Goal: Transaction & Acquisition: Purchase product/service

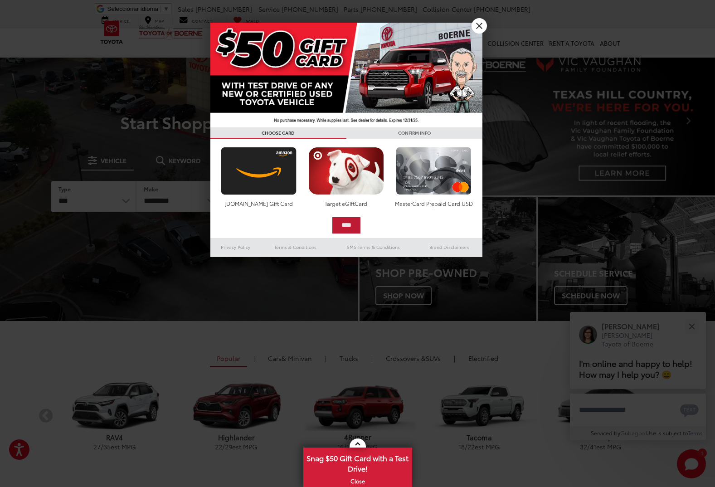
click at [339, 225] on input "****" at bounding box center [346, 225] width 28 height 16
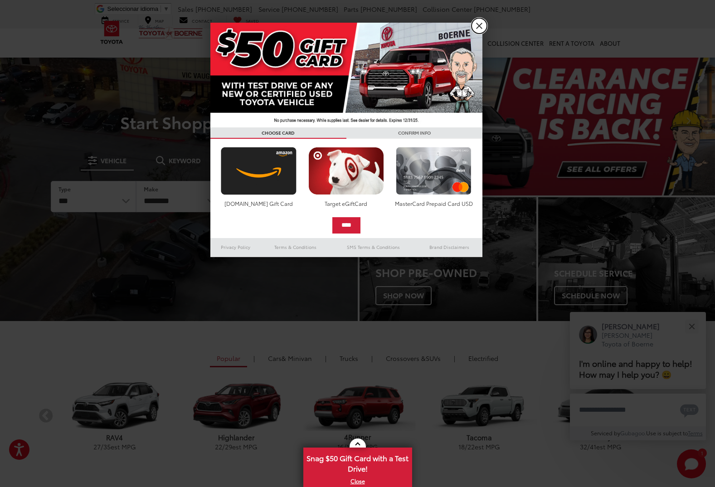
click at [481, 25] on link "X" at bounding box center [479, 25] width 15 height 15
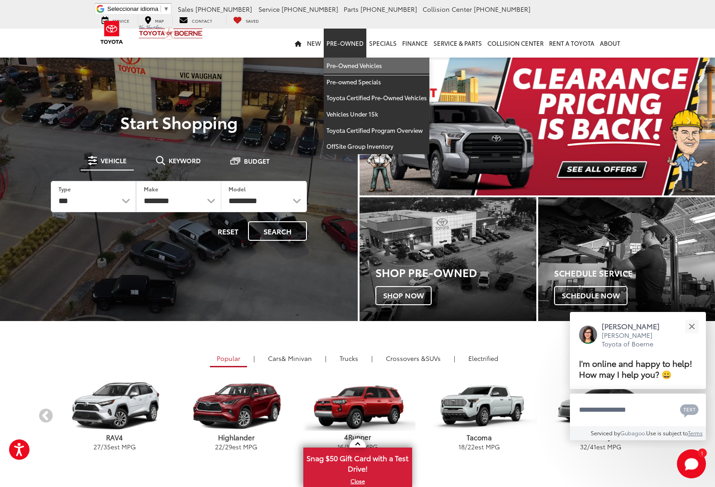
click at [355, 64] on link "Pre-Owned Vehicles" at bounding box center [377, 66] width 106 height 16
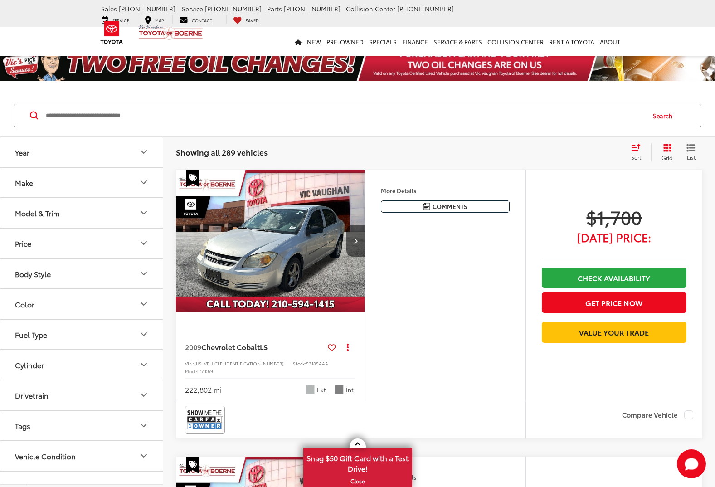
paste input "**********"
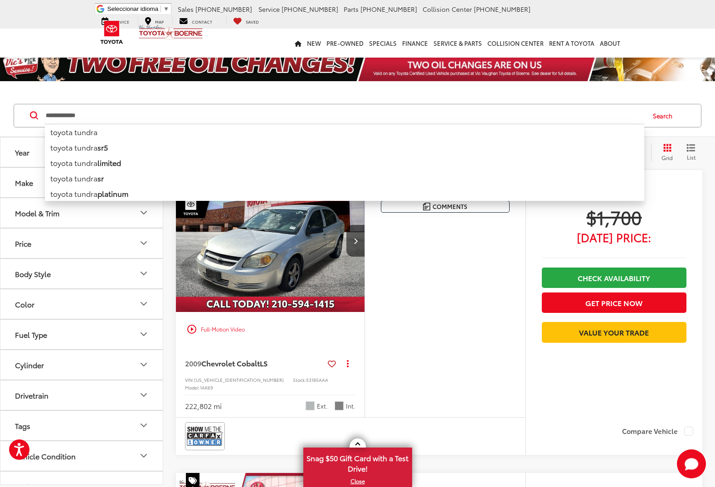
type input "**********"
click at [666, 117] on button "Search" at bounding box center [664, 115] width 41 height 23
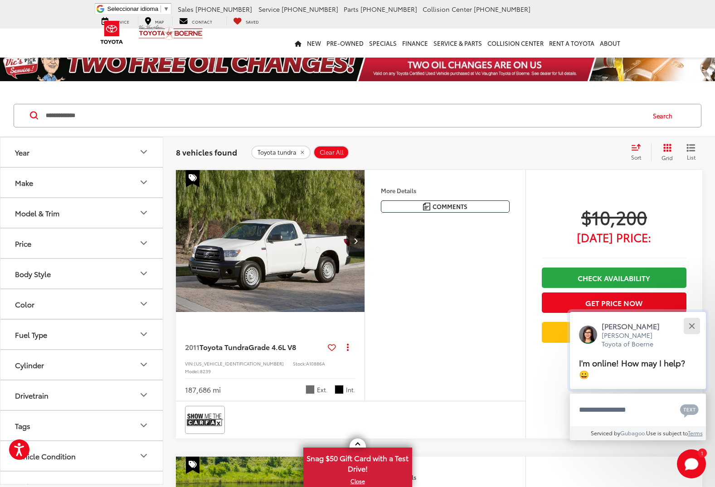
click at [693, 327] on div "Close" at bounding box center [692, 326] width 6 height 6
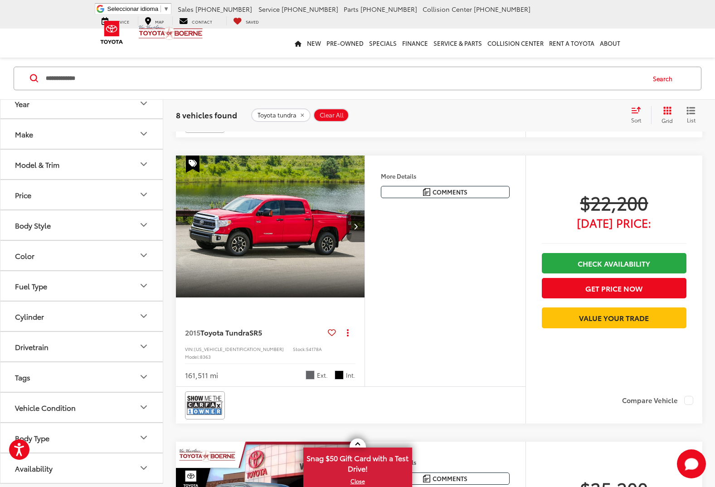
scroll to position [589, 0]
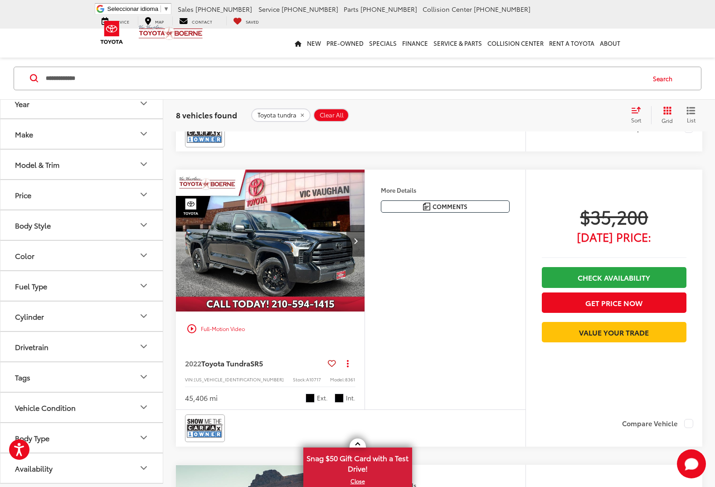
click at [351, 225] on button "Next image" at bounding box center [355, 241] width 18 height 32
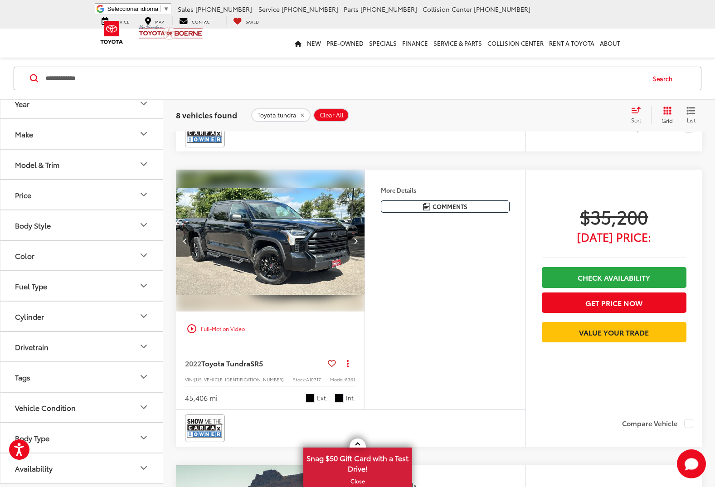
click at [351, 225] on button "Next image" at bounding box center [355, 241] width 18 height 32
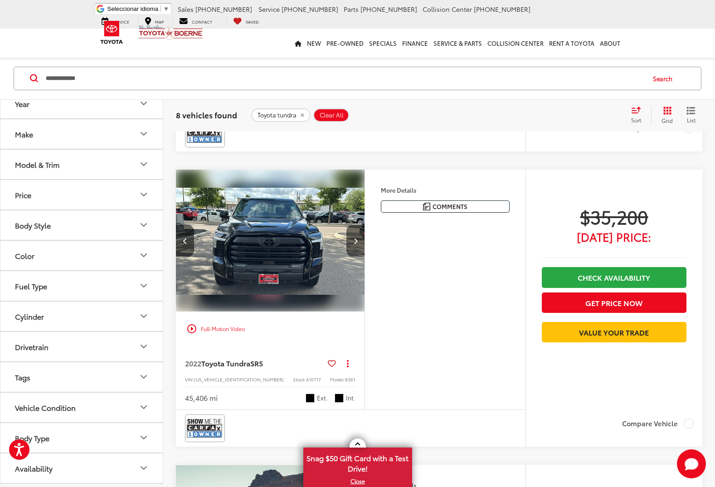
click at [351, 225] on button "Next image" at bounding box center [355, 241] width 18 height 32
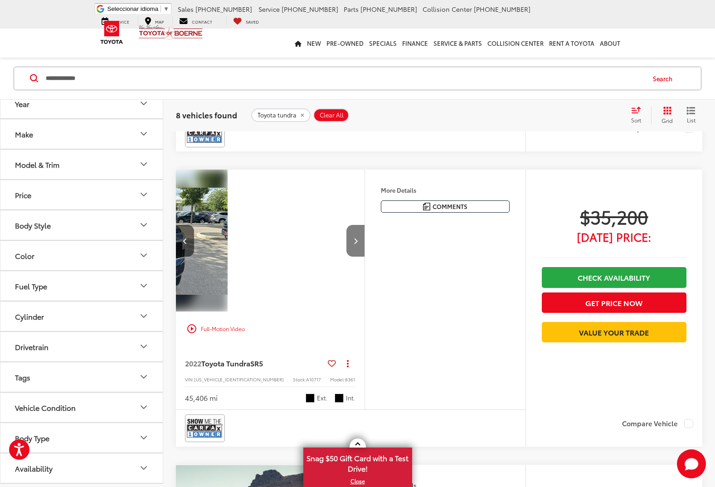
scroll to position [0, 570]
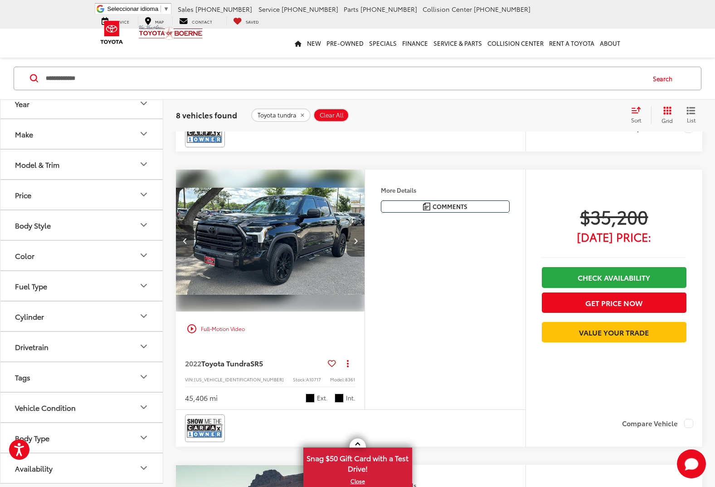
click at [351, 225] on button "Next image" at bounding box center [355, 241] width 18 height 32
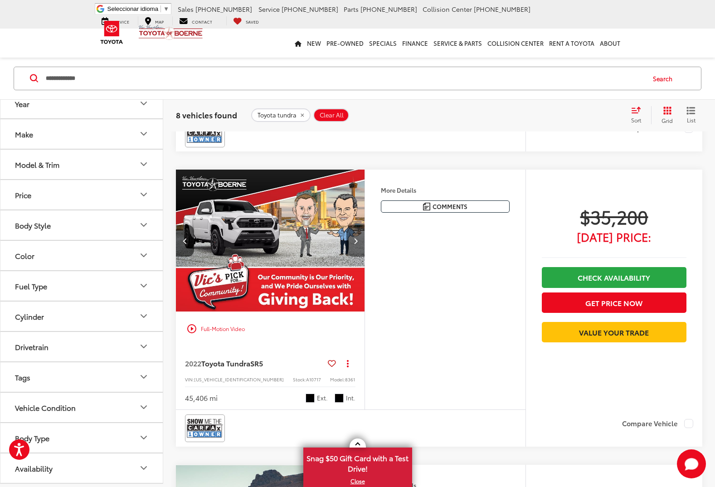
click at [351, 225] on button "Next image" at bounding box center [355, 241] width 18 height 32
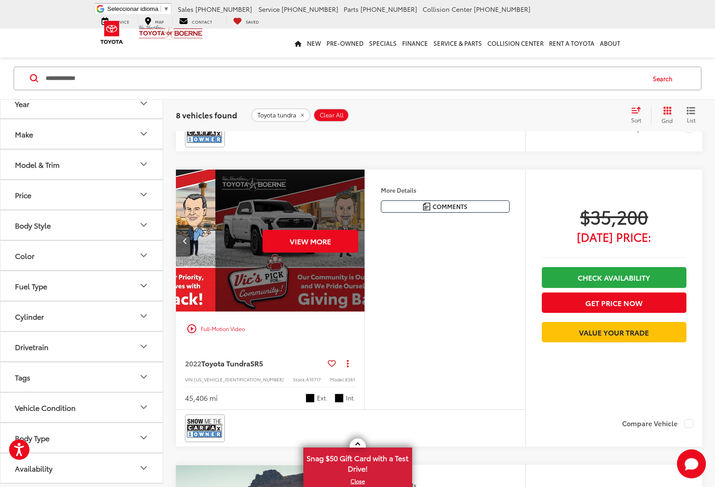
scroll to position [0, 951]
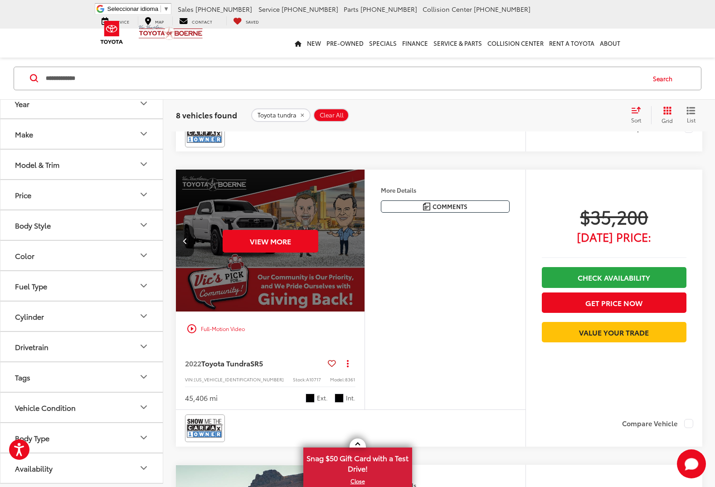
click at [351, 225] on div "View More" at bounding box center [270, 241] width 190 height 142
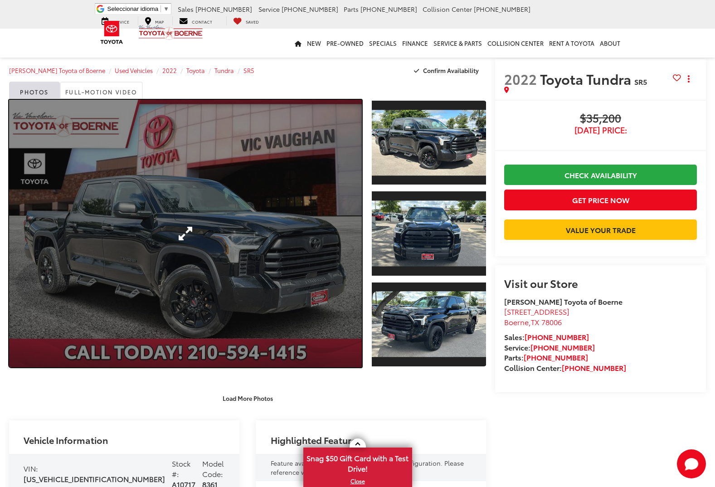
click at [347, 199] on link "Expand Photo 0" at bounding box center [185, 234] width 353 height 268
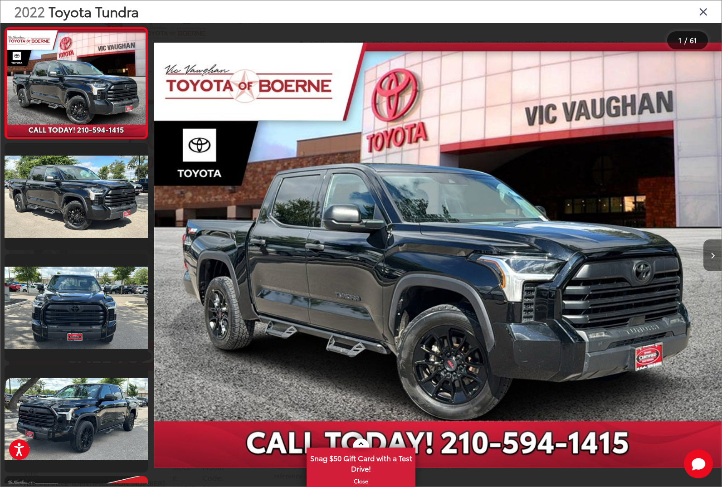
click at [715, 256] on button "Next image" at bounding box center [712, 255] width 18 height 32
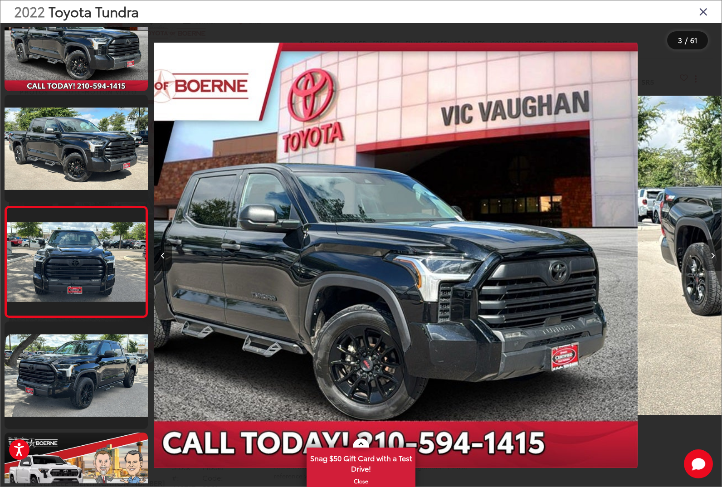
scroll to position [77, 0]
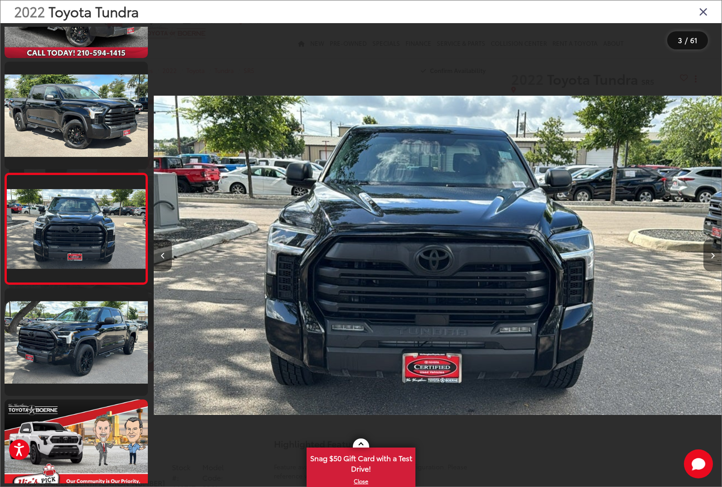
click at [715, 256] on button "Next image" at bounding box center [712, 255] width 18 height 32
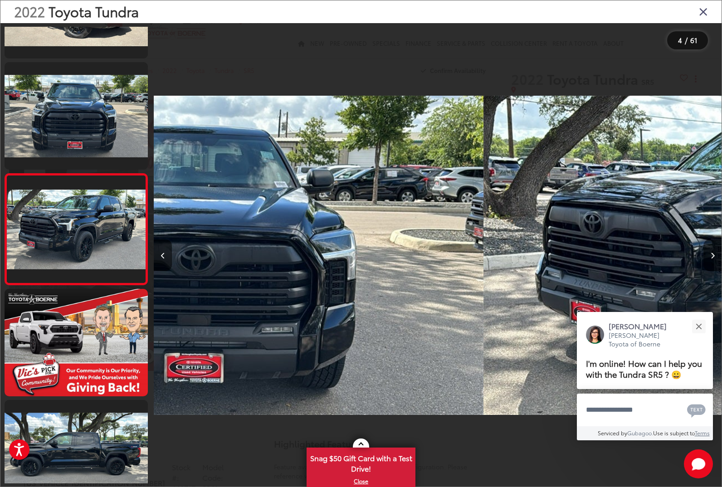
scroll to position [188, 0]
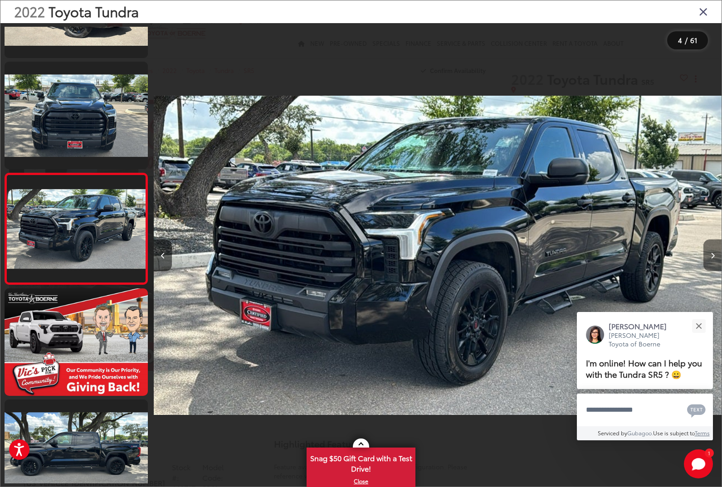
click at [715, 256] on button "Next image" at bounding box center [712, 255] width 18 height 32
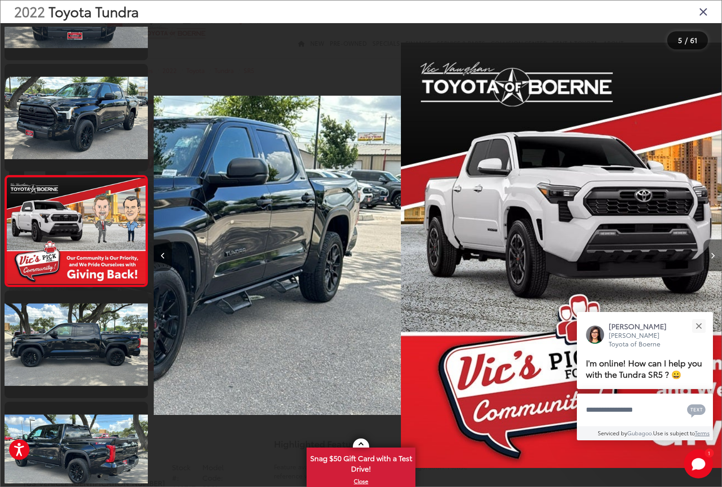
scroll to position [299, 0]
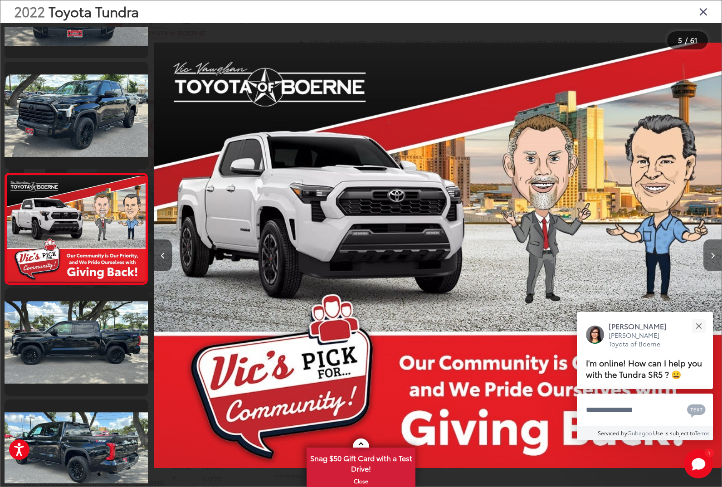
click at [715, 256] on button "Next image" at bounding box center [712, 255] width 18 height 32
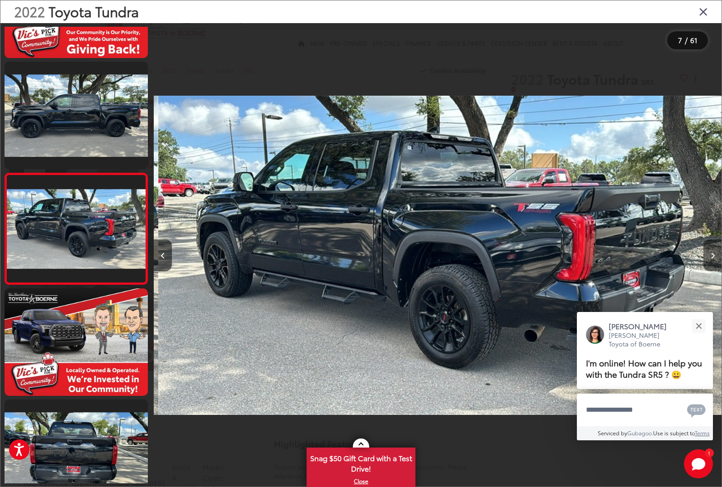
scroll to position [0, 3406]
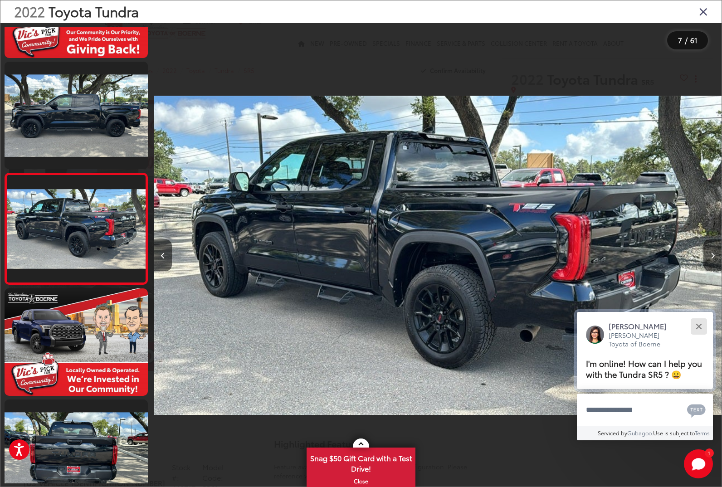
click at [695, 327] on button "Close" at bounding box center [698, 325] width 19 height 19
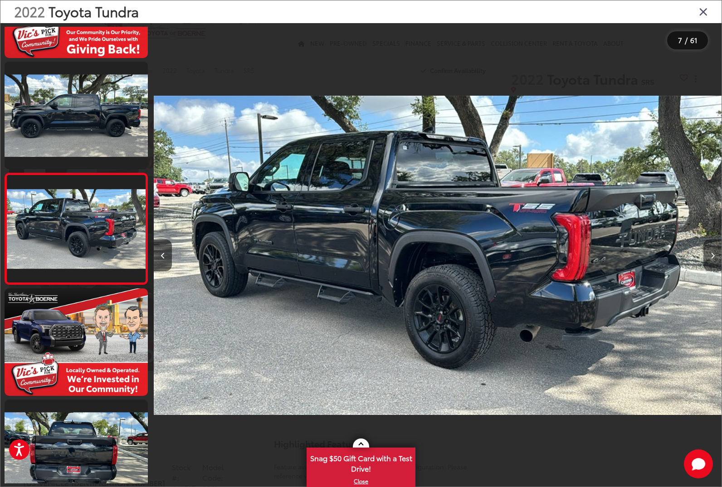
click at [711, 254] on icon "Next image" at bounding box center [713, 256] width 4 height 6
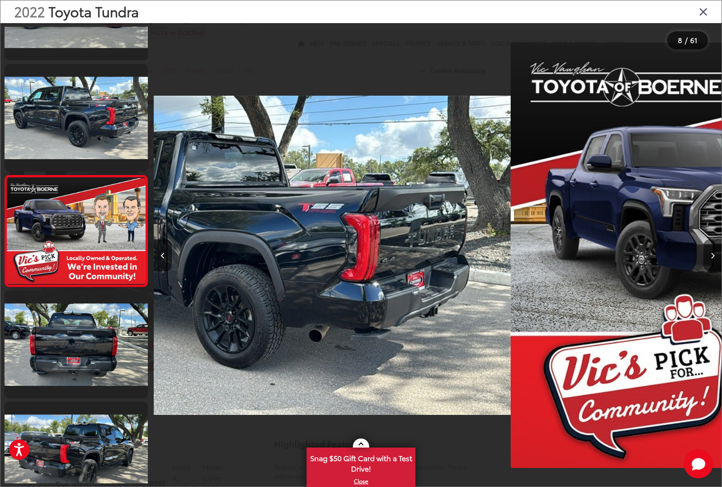
scroll to position [632, 0]
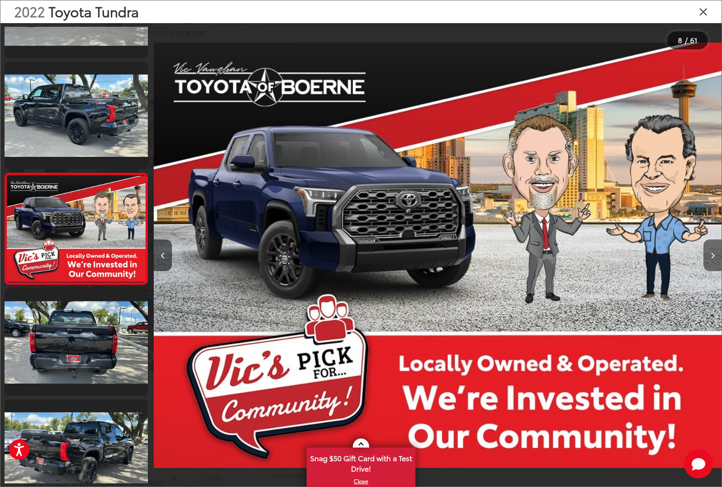
click at [711, 254] on icon "Next image" at bounding box center [713, 256] width 4 height 6
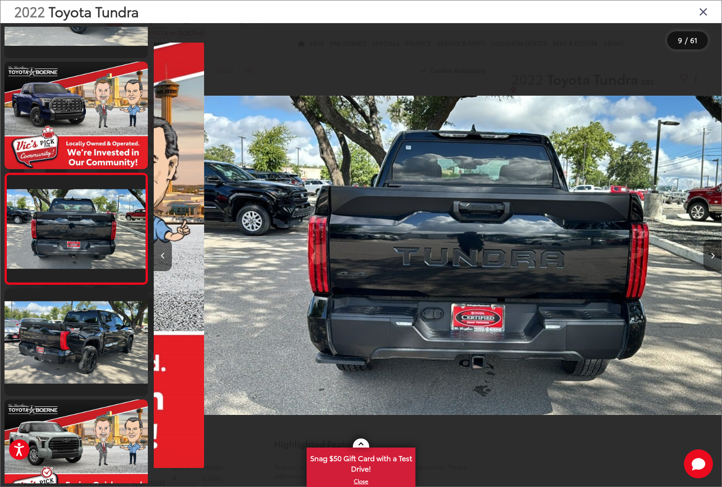
scroll to position [0, 4542]
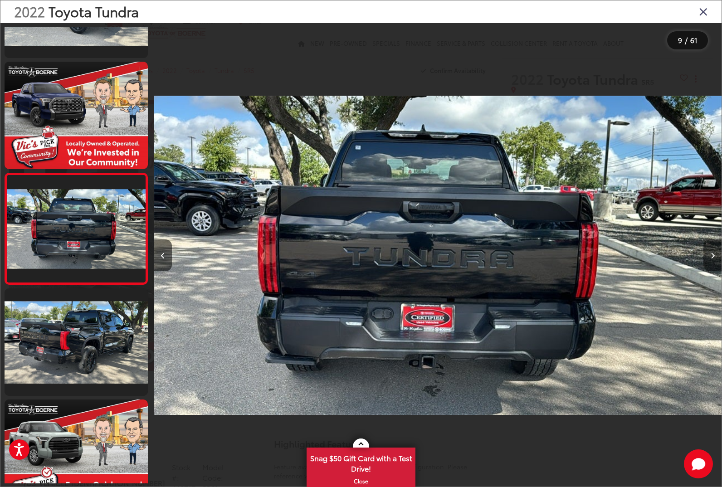
click at [711, 254] on icon "Next image" at bounding box center [713, 256] width 4 height 6
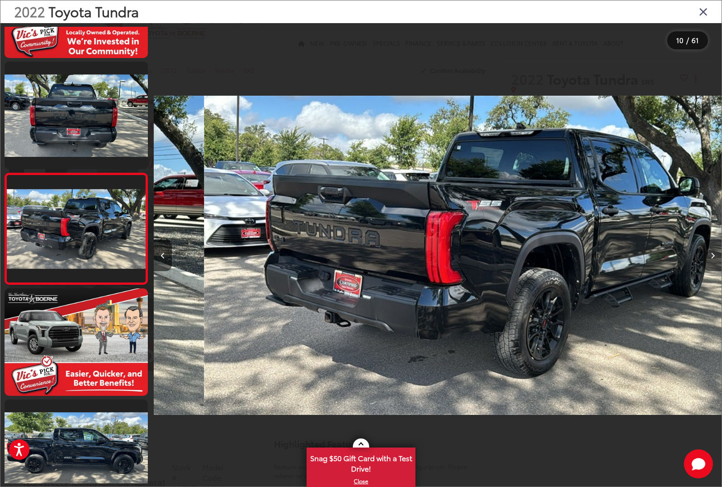
scroll to position [0, 5109]
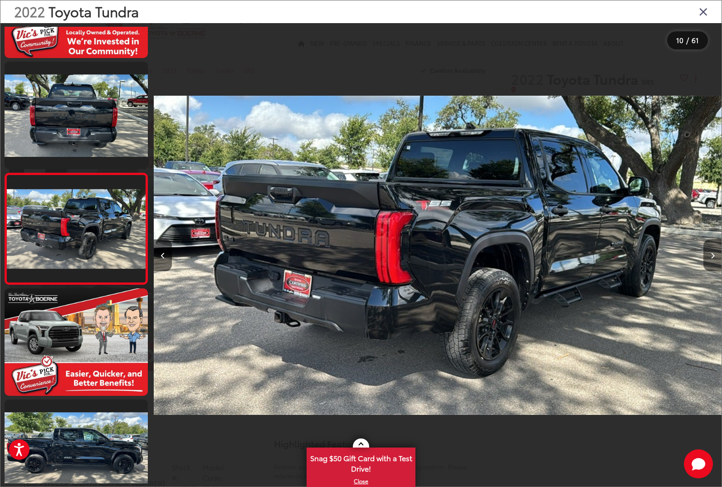
click at [711, 254] on icon "Next image" at bounding box center [713, 256] width 4 height 6
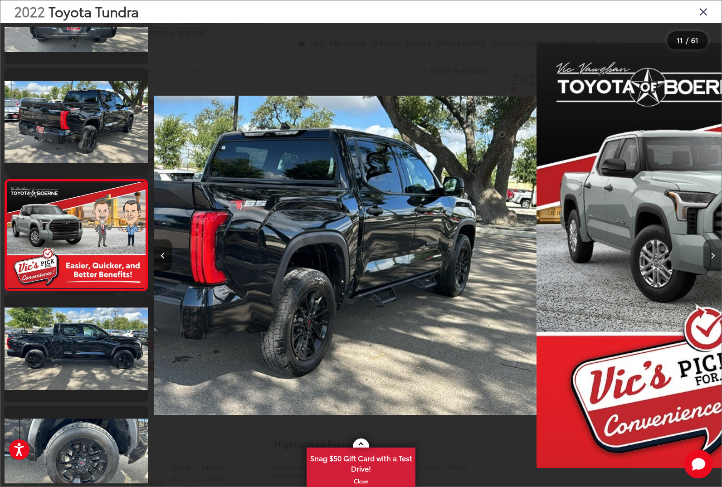
scroll to position [965, 0]
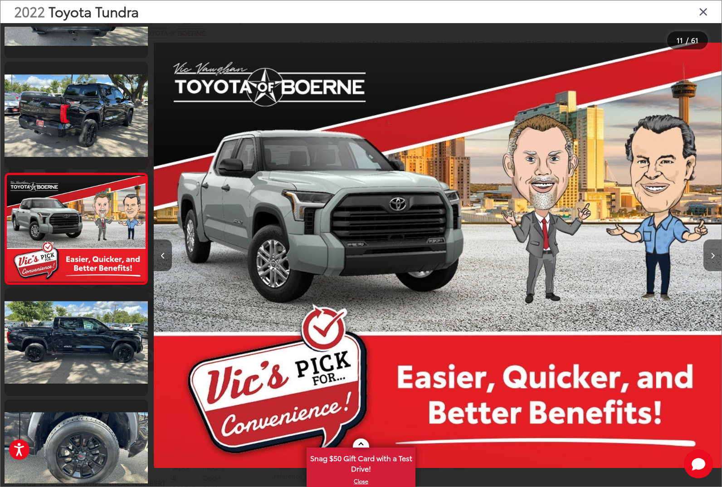
click at [711, 254] on icon "Next image" at bounding box center [713, 256] width 4 height 6
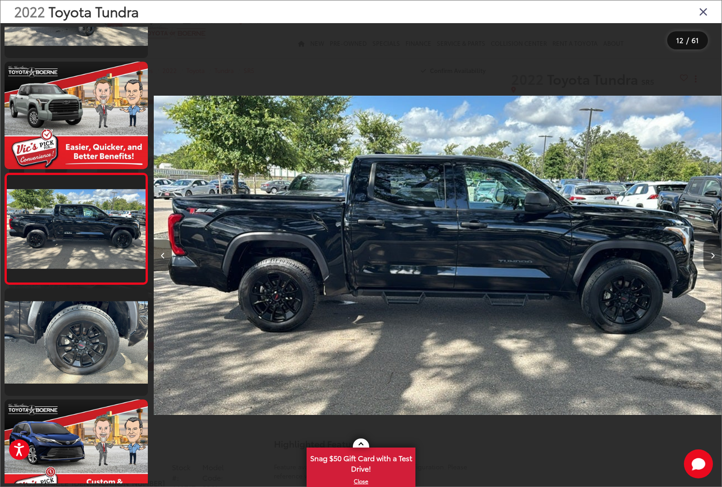
click at [711, 254] on icon "Next image" at bounding box center [713, 256] width 4 height 6
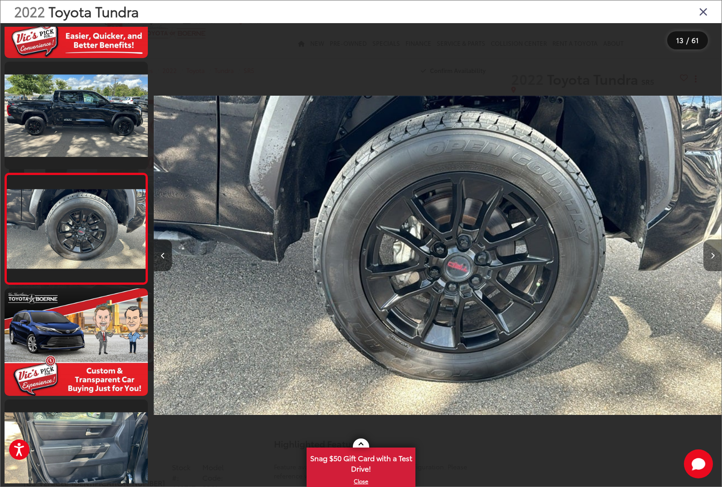
click at [711, 254] on icon "Next image" at bounding box center [713, 256] width 4 height 6
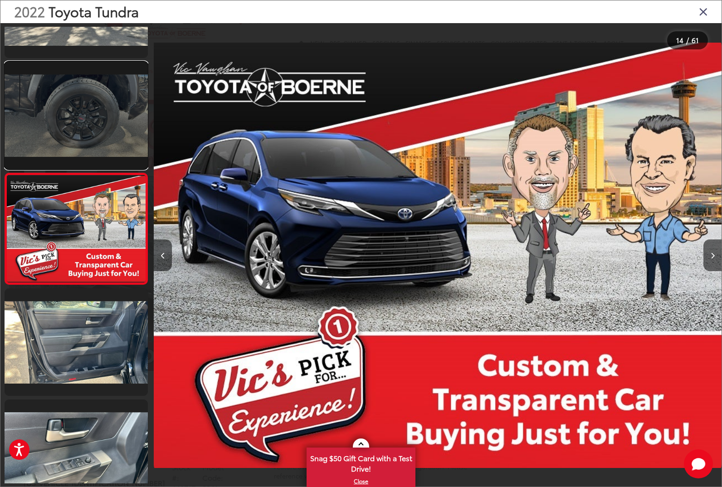
click at [97, 127] on link at bounding box center [76, 115] width 143 height 107
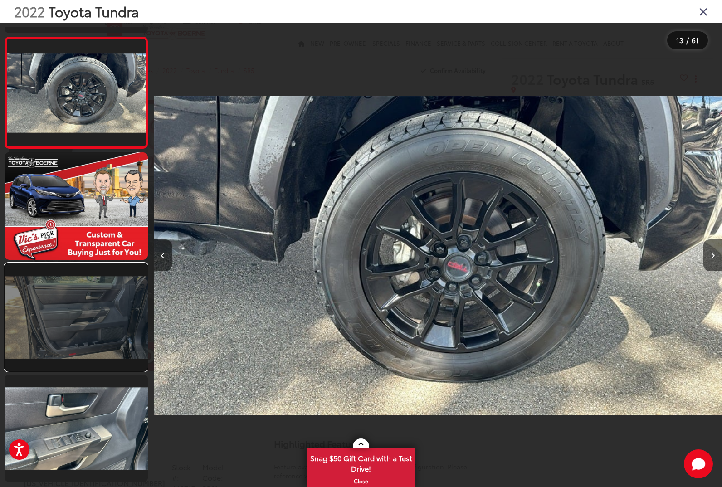
click at [91, 339] on link at bounding box center [76, 316] width 143 height 107
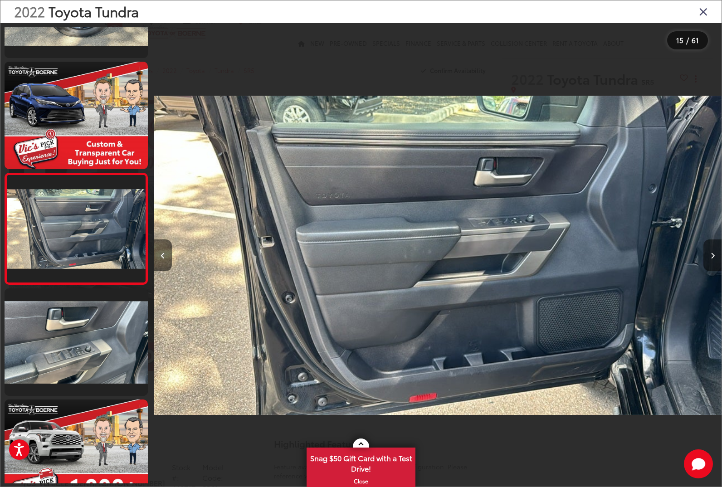
click at [715, 263] on button "Next image" at bounding box center [712, 255] width 18 height 32
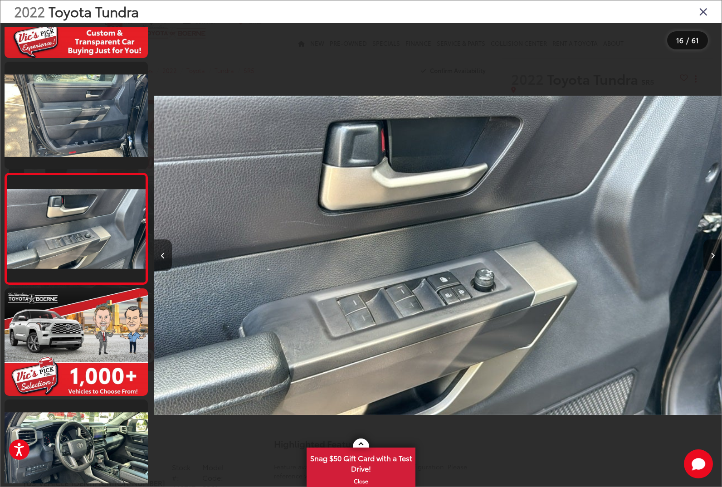
click at [715, 263] on button "Next image" at bounding box center [712, 255] width 18 height 32
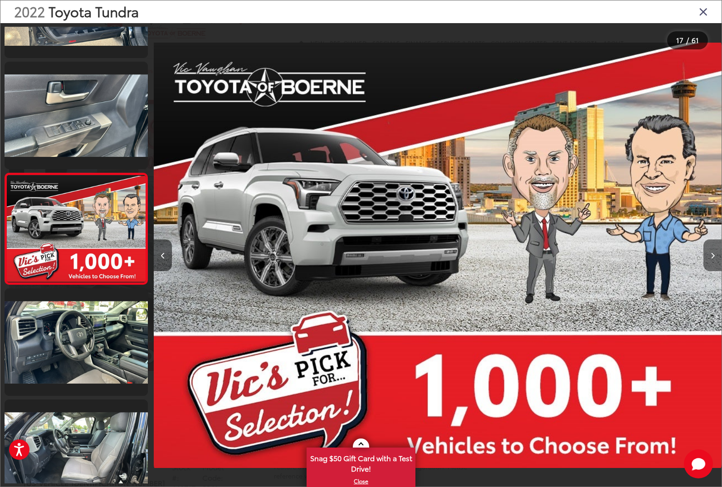
click at [715, 263] on button "Next image" at bounding box center [712, 255] width 18 height 32
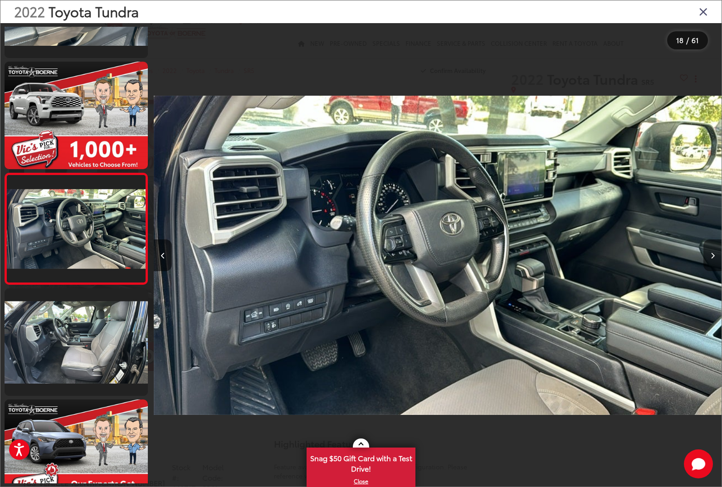
click at [710, 250] on button "Next image" at bounding box center [712, 255] width 18 height 32
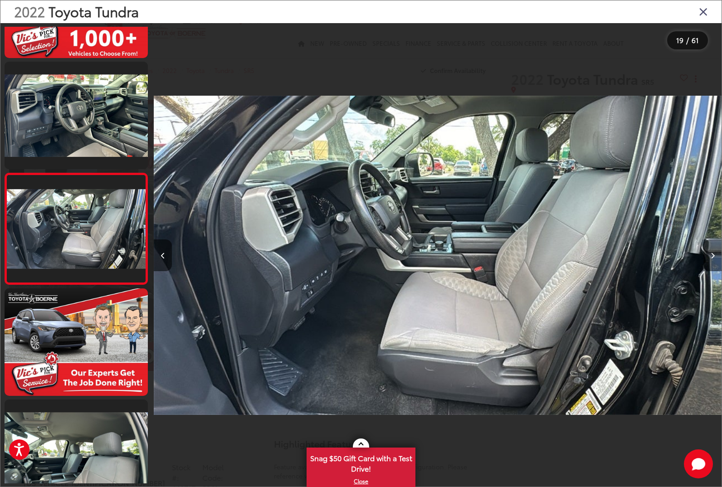
click at [715, 257] on button "Next image" at bounding box center [712, 255] width 18 height 32
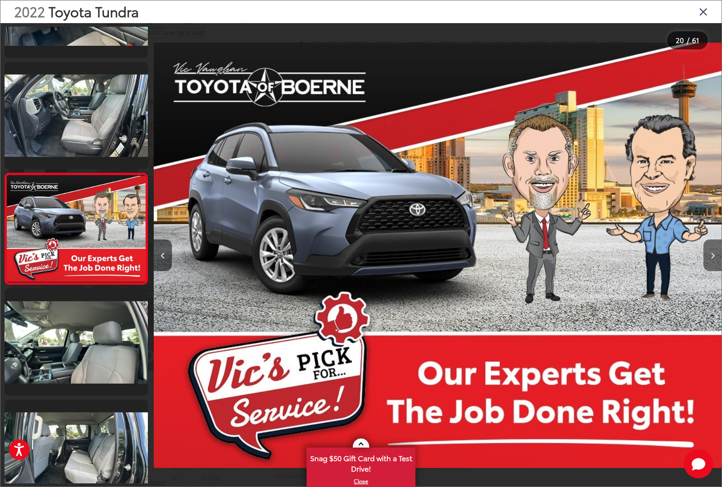
click at [715, 257] on button "Next image" at bounding box center [712, 255] width 18 height 32
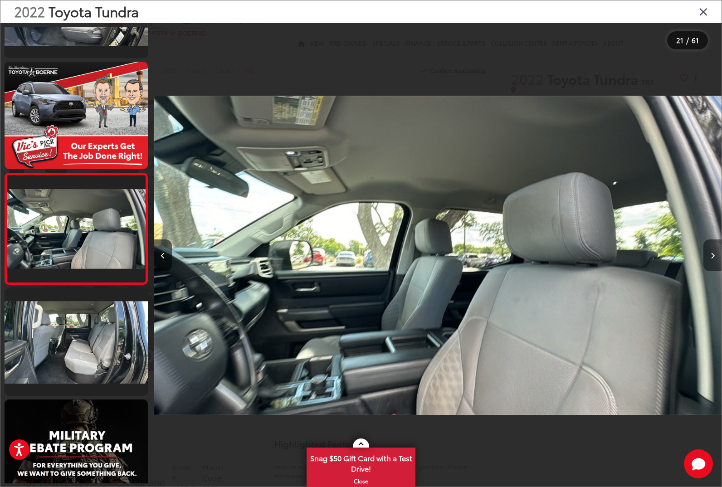
click at [715, 257] on button "Next image" at bounding box center [712, 255] width 18 height 32
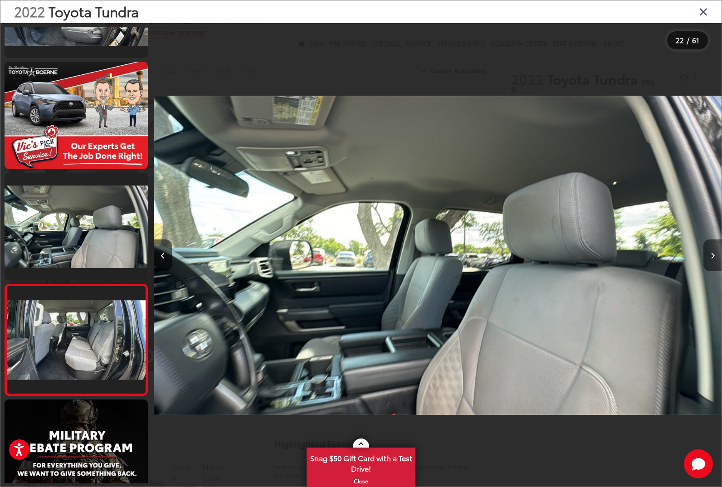
click at [715, 257] on button "Next image" at bounding box center [712, 255] width 18 height 32
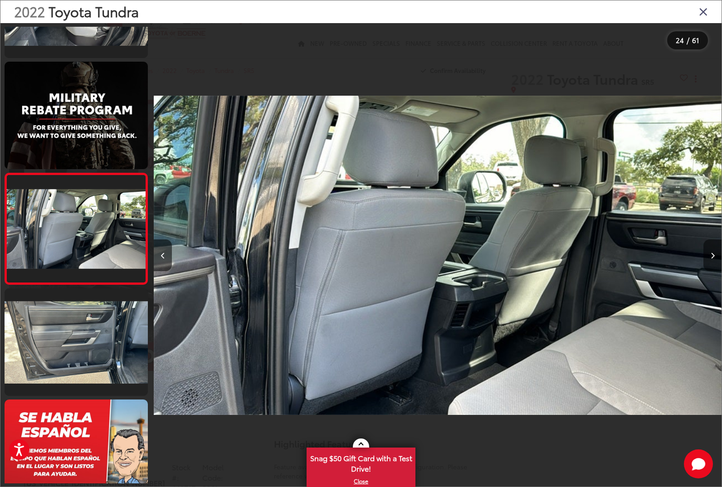
click at [715, 257] on button "Next image" at bounding box center [712, 255] width 18 height 32
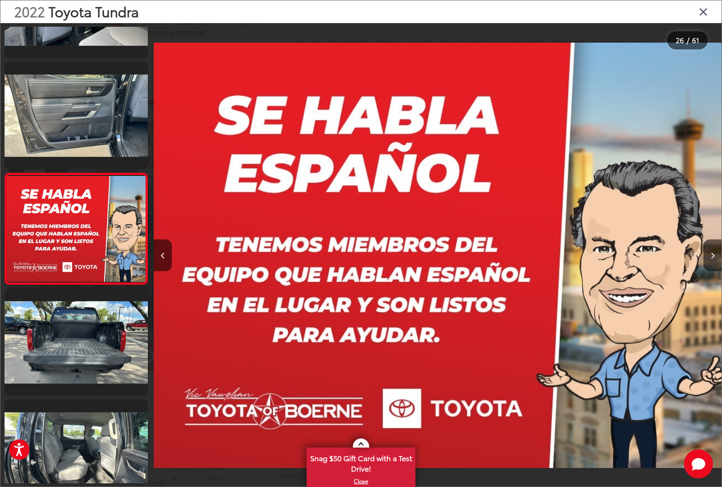
click at [701, 12] on icon "Close gallery" at bounding box center [703, 11] width 9 height 12
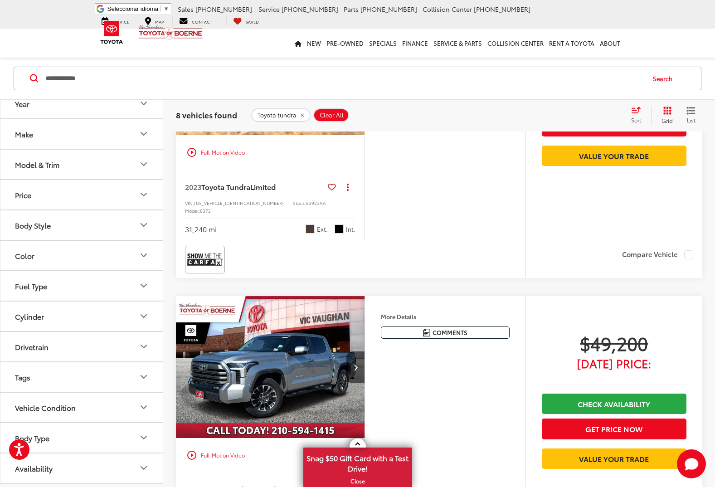
scroll to position [1425, 0]
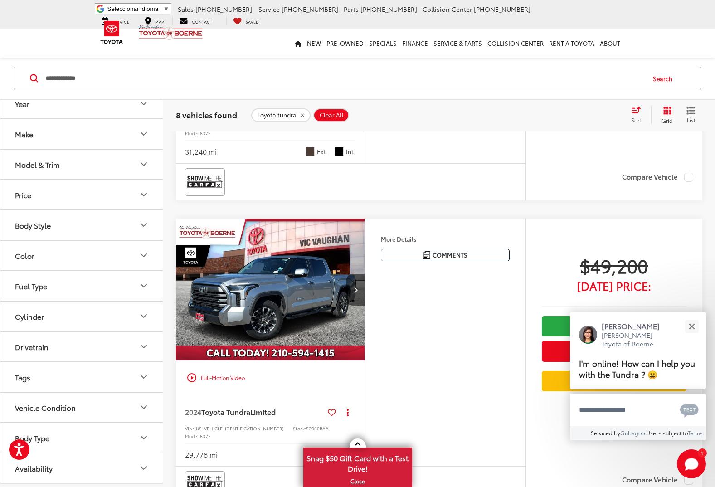
click at [296, 268] on img "2024 Toyota Tundra Limited 0" at bounding box center [270, 290] width 190 height 142
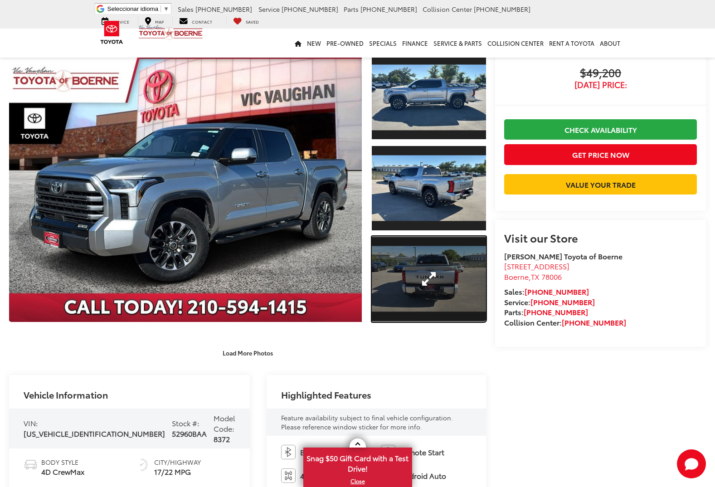
click at [419, 269] on link "Expand Photo 3" at bounding box center [429, 279] width 114 height 86
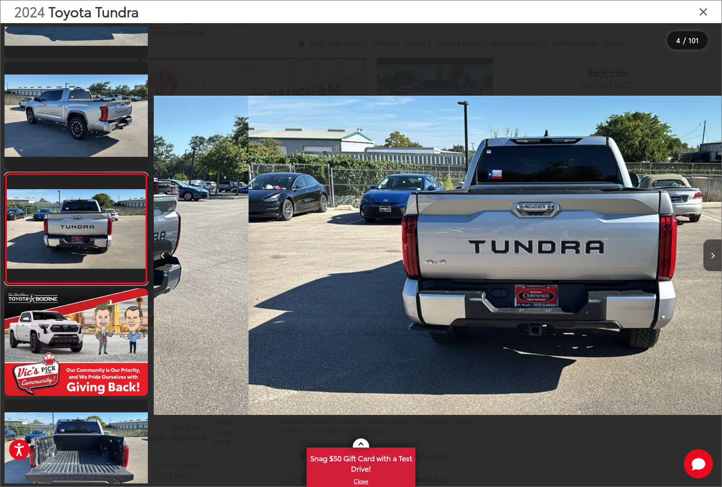
scroll to position [0, 1703]
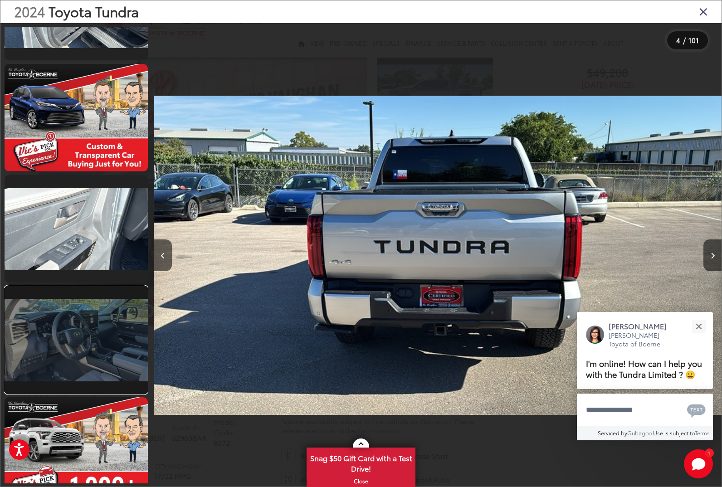
click at [98, 366] on link at bounding box center [76, 339] width 143 height 107
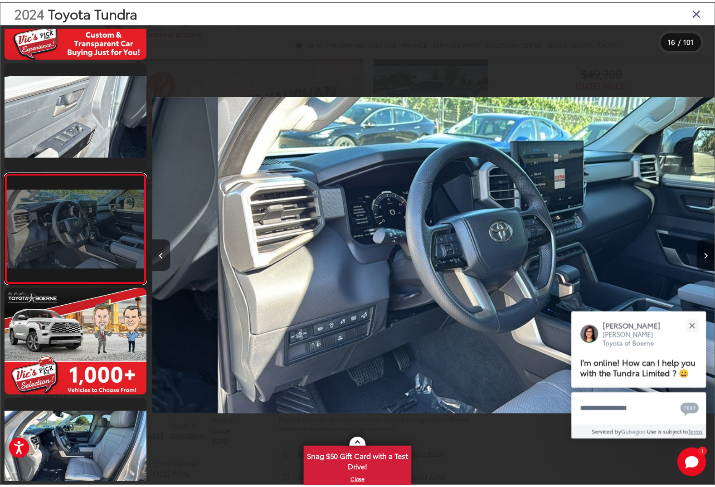
scroll to position [0, 8516]
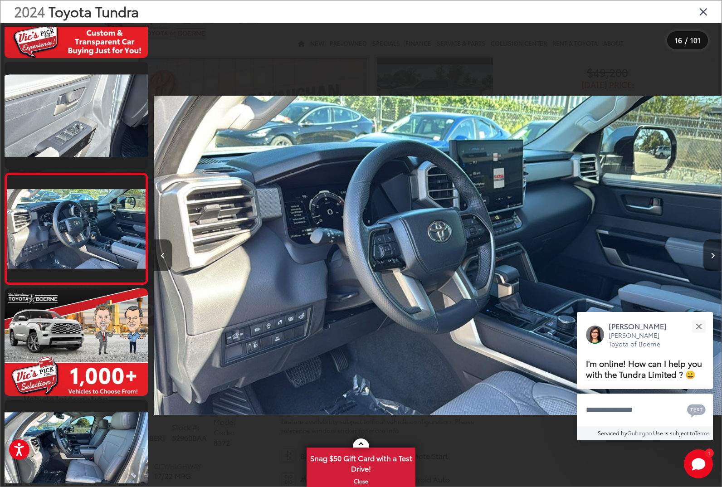
click at [704, 10] on icon "Close gallery" at bounding box center [703, 11] width 9 height 12
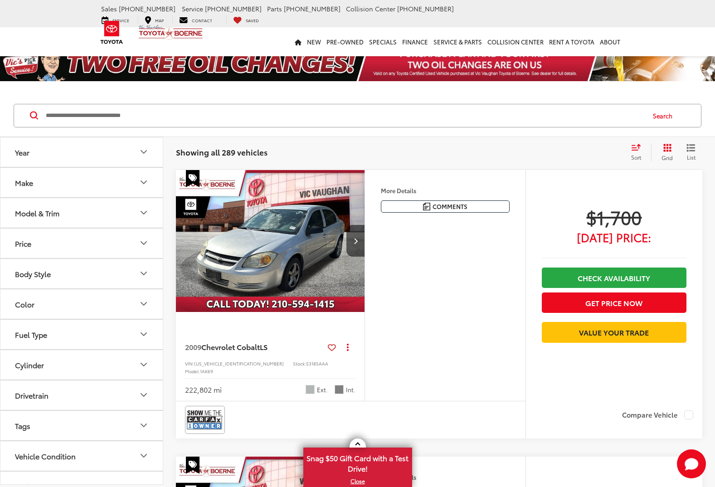
click at [145, 245] on icon "Price" at bounding box center [143, 243] width 11 height 11
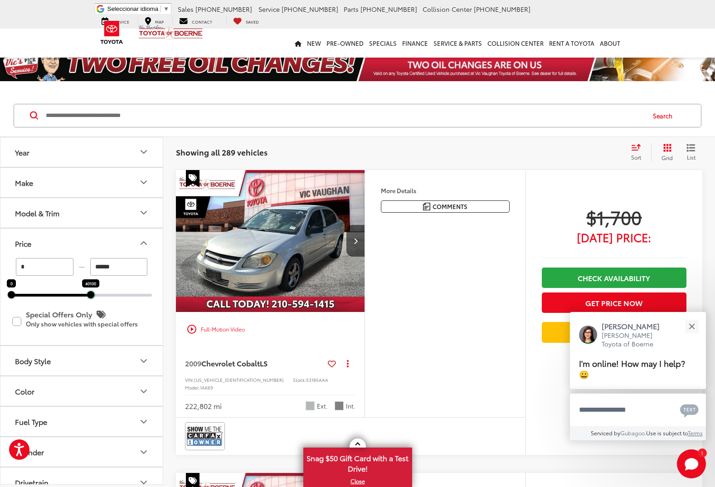
drag, startPoint x: 153, startPoint y: 298, endPoint x: 92, endPoint y: 301, distance: 61.3
click at [92, 301] on div "* — ****** 0 40100 Special Offers Only Only show vehicles with special offers" at bounding box center [81, 301] width 162 height 87
type input "******"
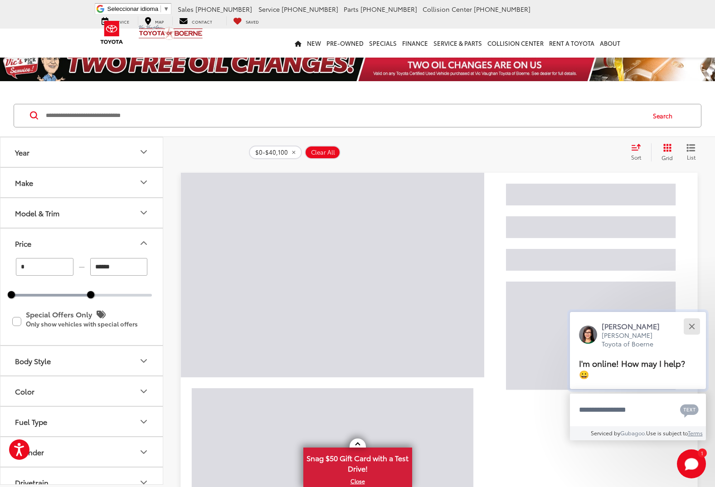
click at [696, 327] on button "Close" at bounding box center [691, 325] width 19 height 19
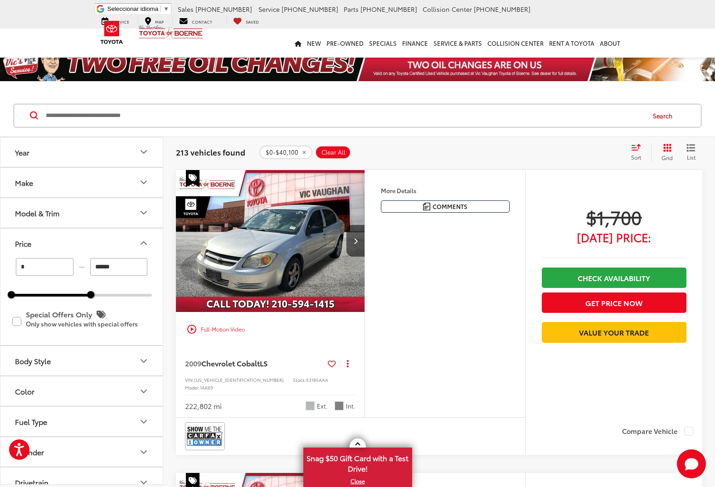
paste input "**********"
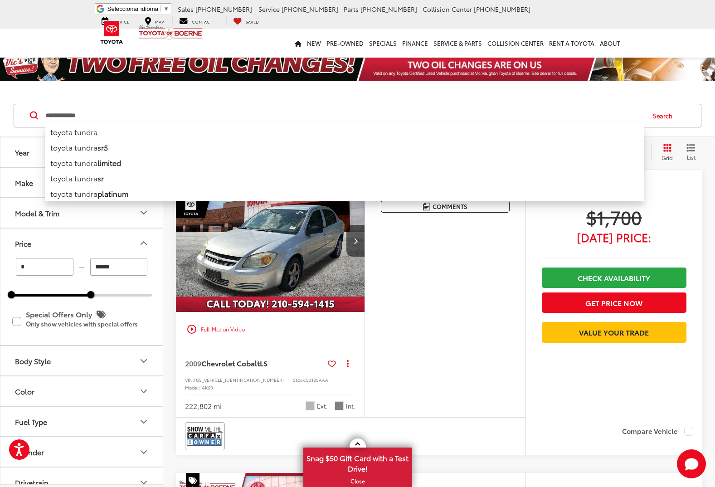
type input "**********"
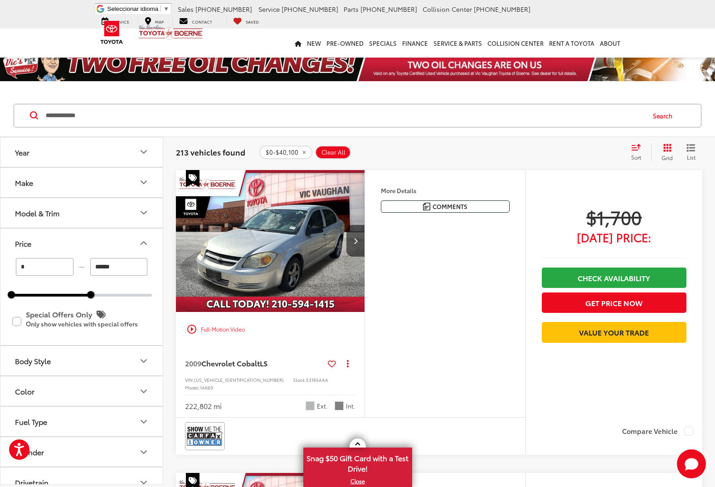
click at [663, 116] on button "Search" at bounding box center [664, 115] width 41 height 23
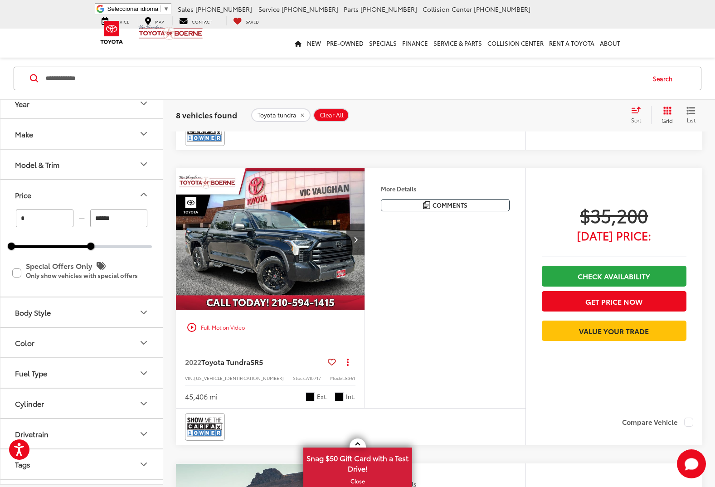
scroll to position [591, 0]
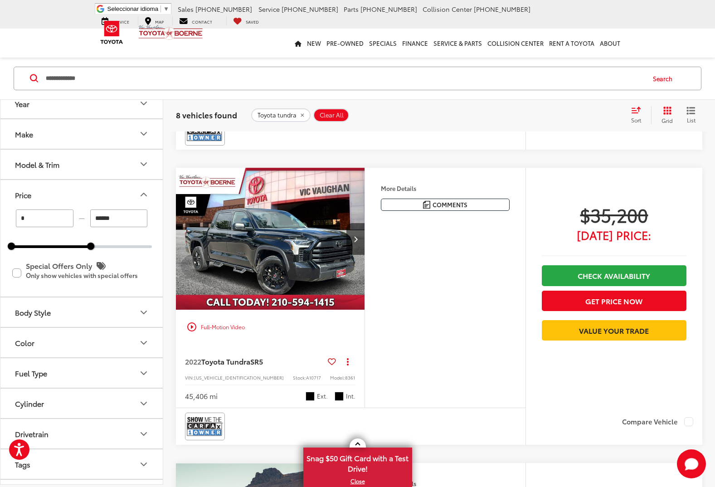
click at [143, 131] on icon "Make" at bounding box center [143, 133] width 11 height 11
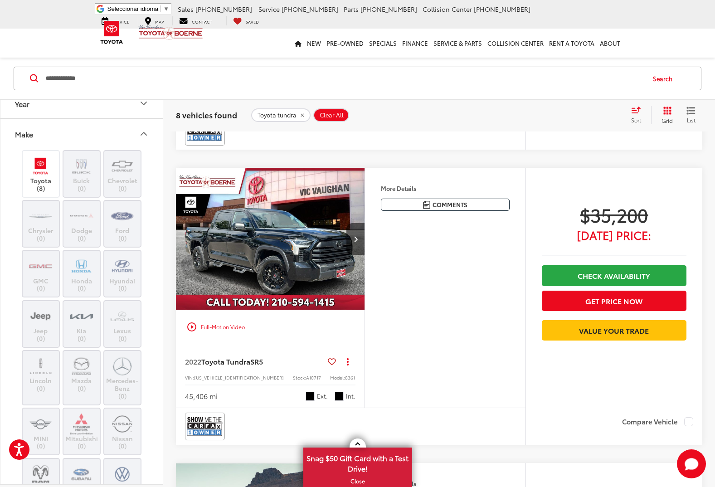
click at [143, 131] on icon "Make" at bounding box center [143, 133] width 11 height 11
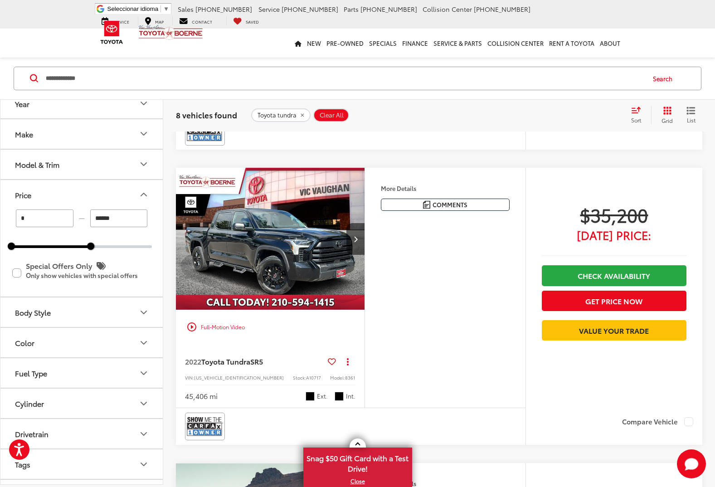
click at [670, 78] on button "Search" at bounding box center [664, 78] width 41 height 23
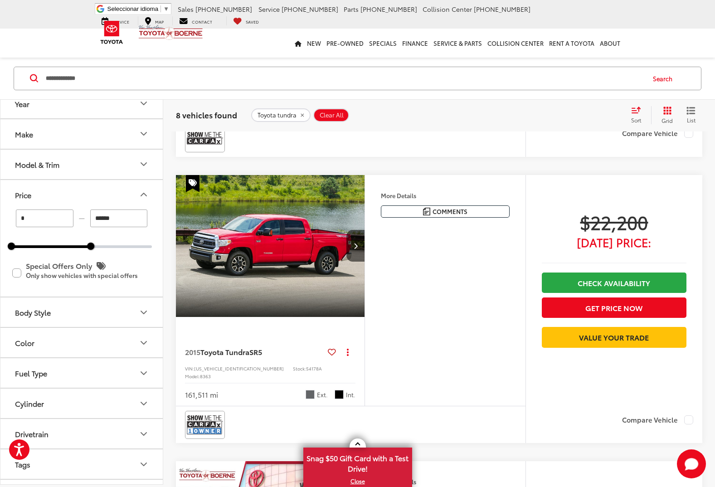
scroll to position [309, 0]
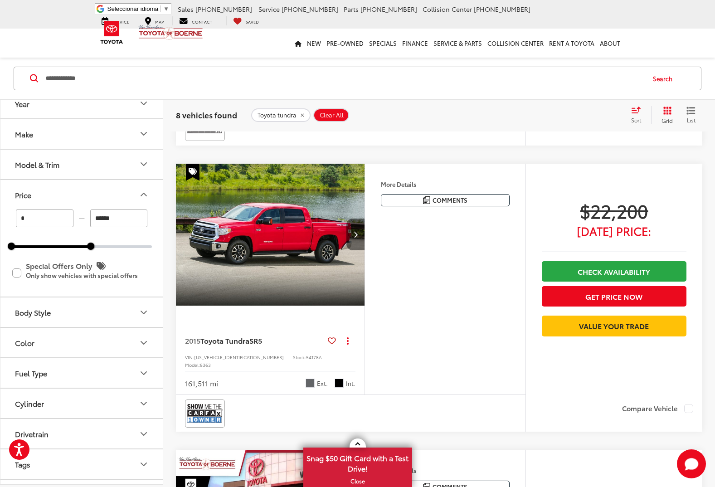
click at [354, 231] on icon "Next image" at bounding box center [356, 234] width 4 height 6
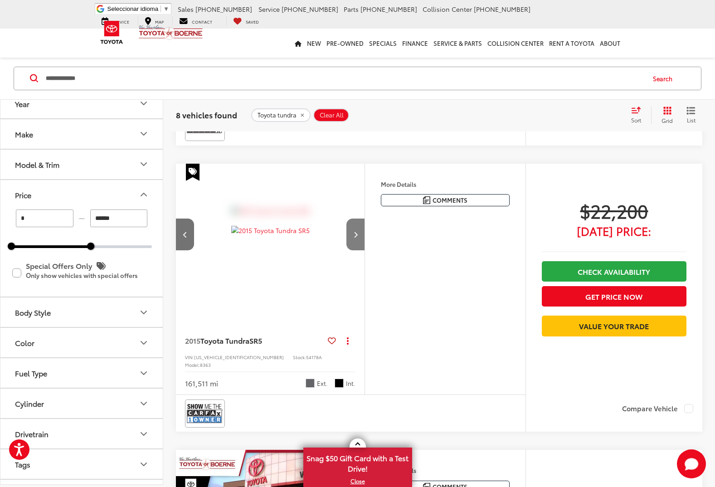
click at [354, 231] on icon "Next image" at bounding box center [356, 234] width 4 height 6
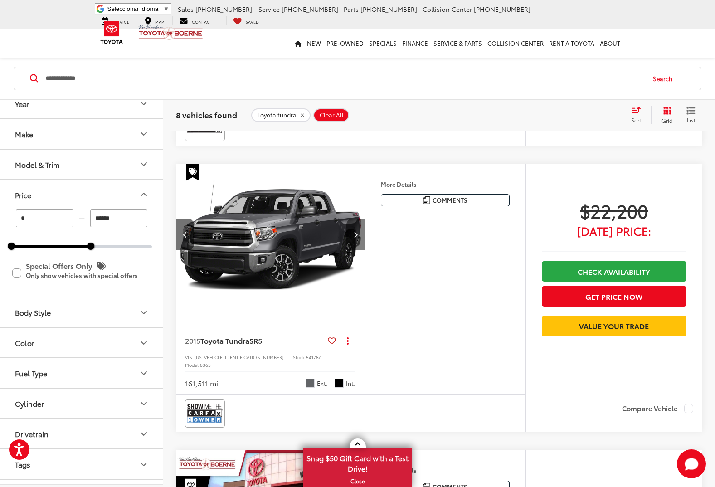
click at [354, 231] on icon "Next image" at bounding box center [356, 234] width 4 height 6
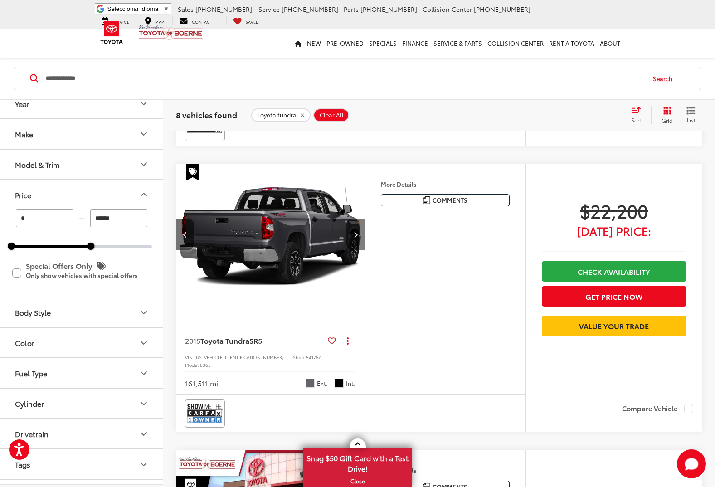
click at [354, 231] on icon "Next image" at bounding box center [356, 234] width 4 height 6
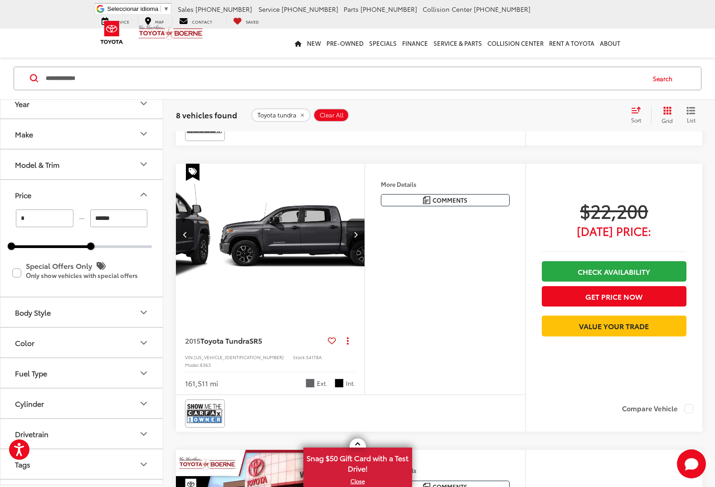
scroll to position [0, 760]
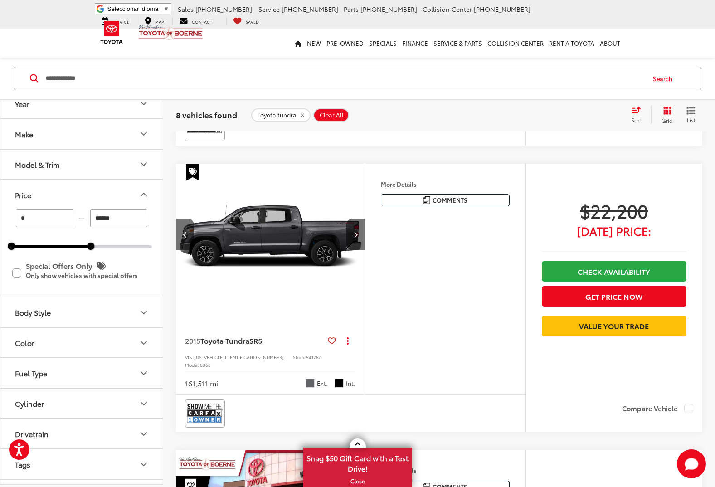
click at [259, 226] on img "2015 Toyota Tundra SR5 4" at bounding box center [270, 235] width 190 height 142
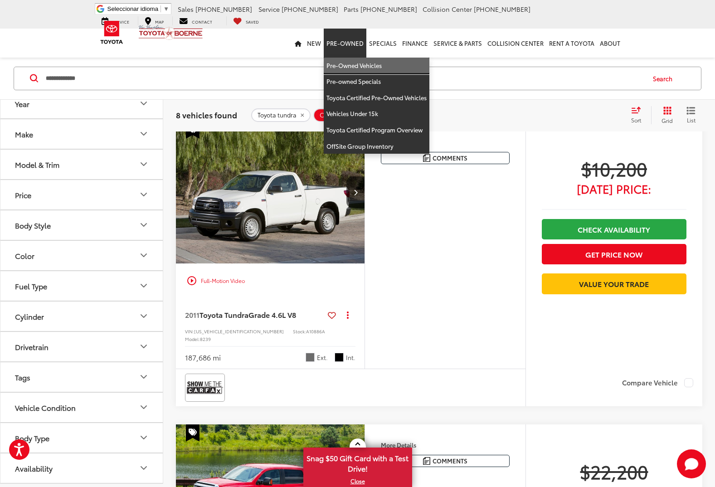
click at [354, 64] on link "Pre-Owned Vehicles" at bounding box center [377, 66] width 106 height 16
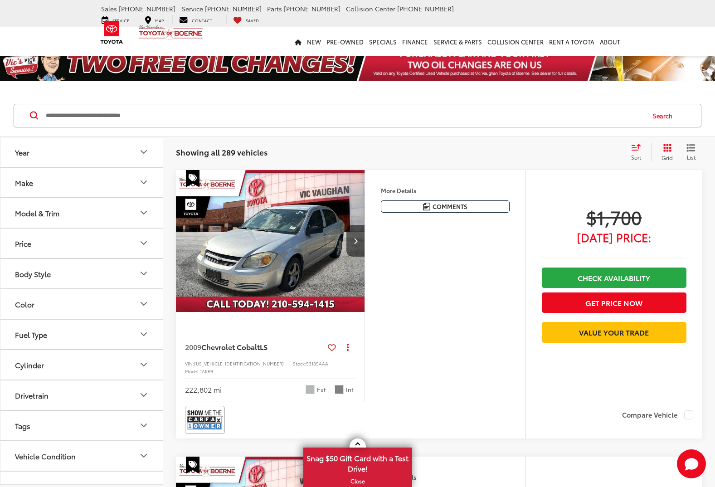
click at [143, 184] on icon "Make" at bounding box center [143, 182] width 11 height 11
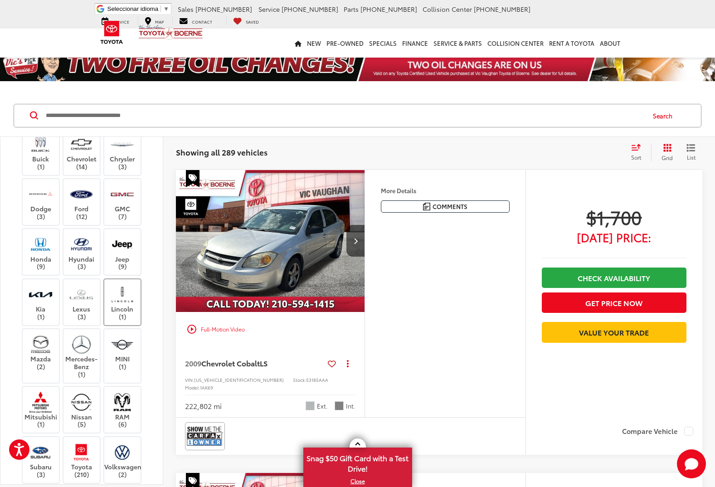
scroll to position [91, 0]
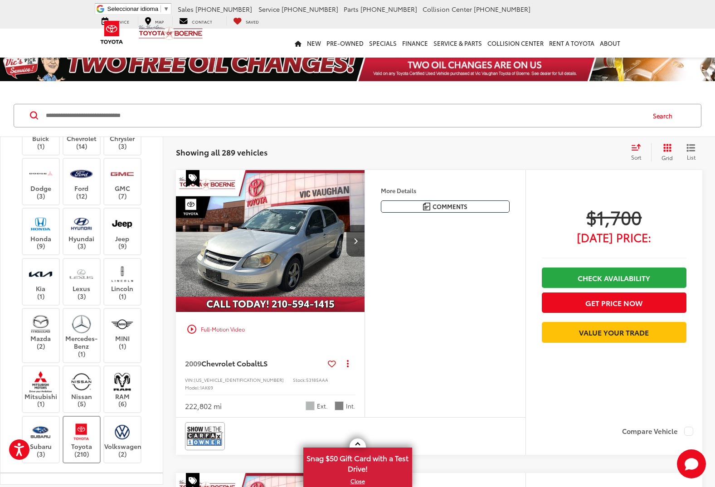
click at [78, 445] on label "Toyota (210)" at bounding box center [81, 439] width 37 height 37
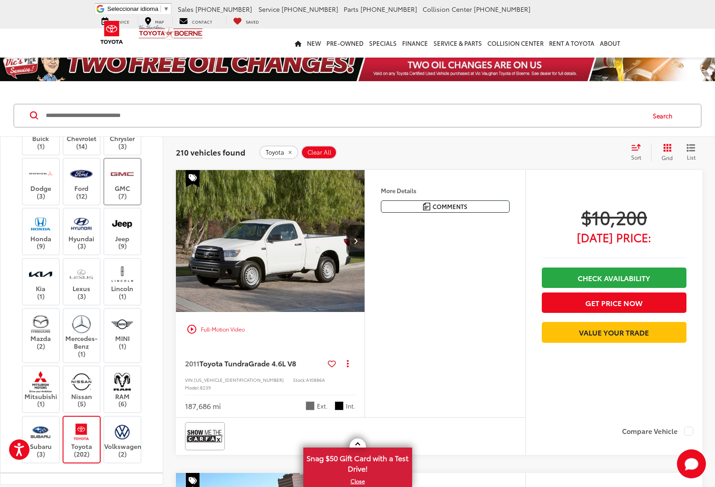
click at [119, 193] on label "GMC (7)" at bounding box center [122, 181] width 37 height 37
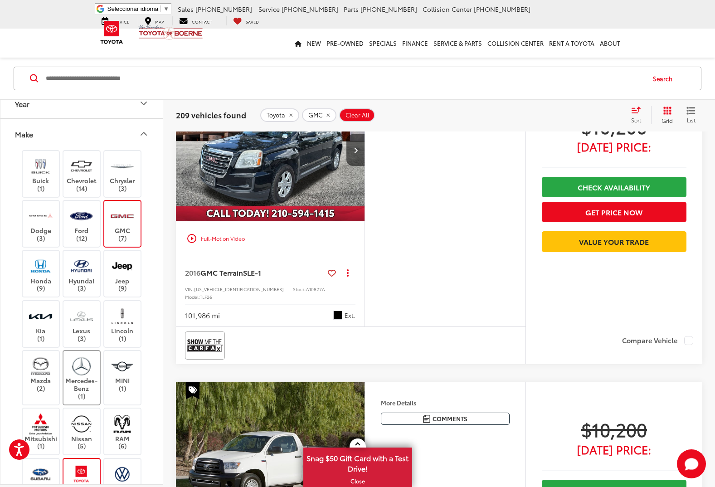
scroll to position [227, 0]
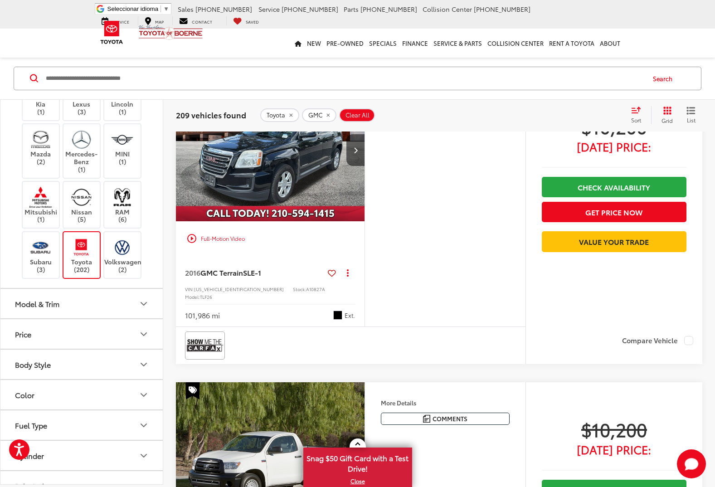
click at [145, 304] on icon "Model & Trim" at bounding box center [143, 303] width 5 height 3
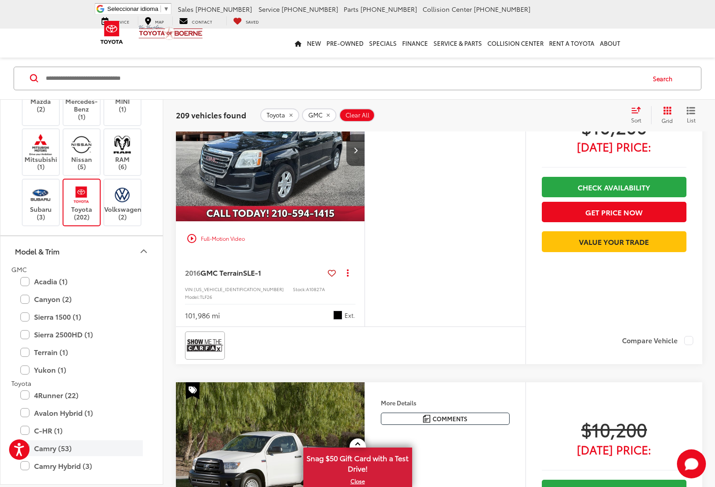
scroll to position [408, 0]
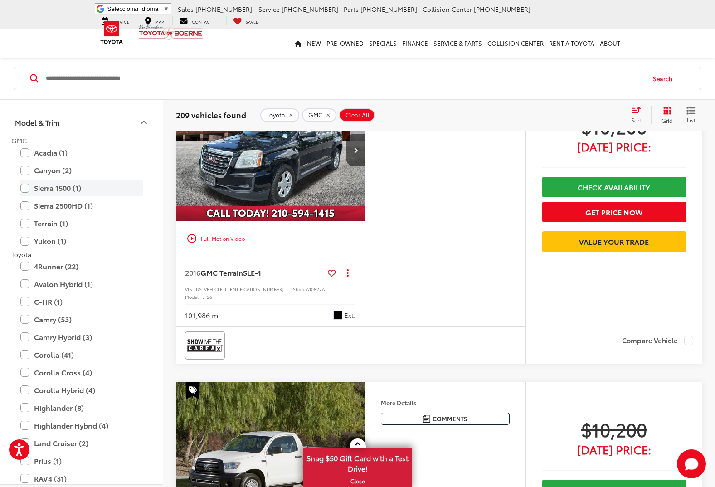
click at [23, 188] on label "Sierra 1500 (1)" at bounding box center [81, 188] width 122 height 16
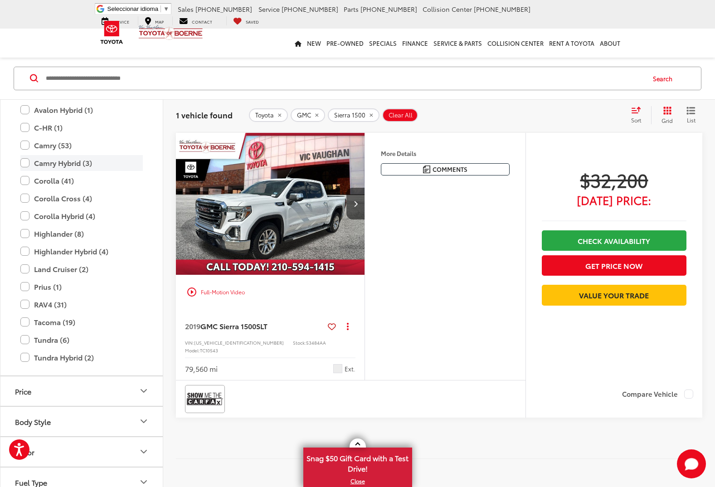
scroll to position [597, 0]
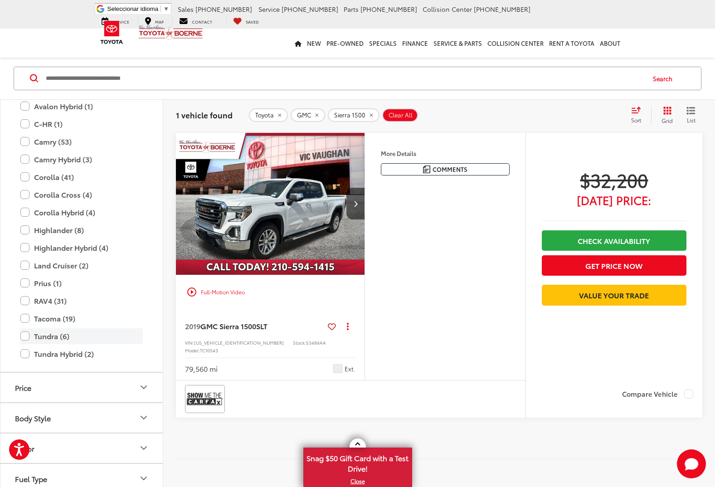
click at [25, 335] on label "Tundra (6)" at bounding box center [81, 336] width 122 height 16
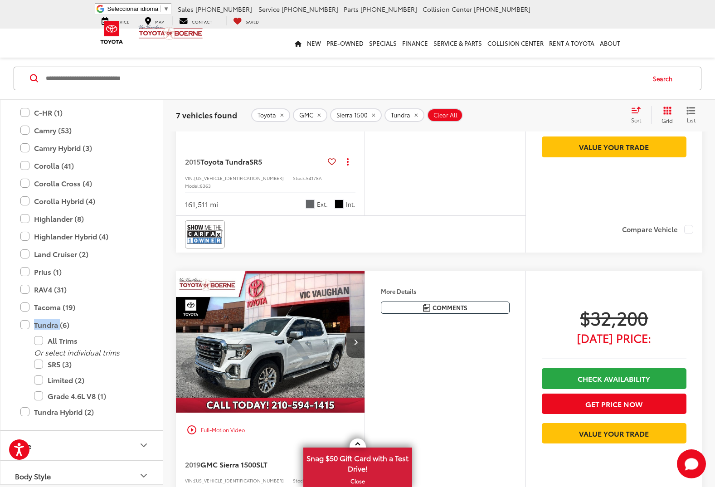
scroll to position [536, 0]
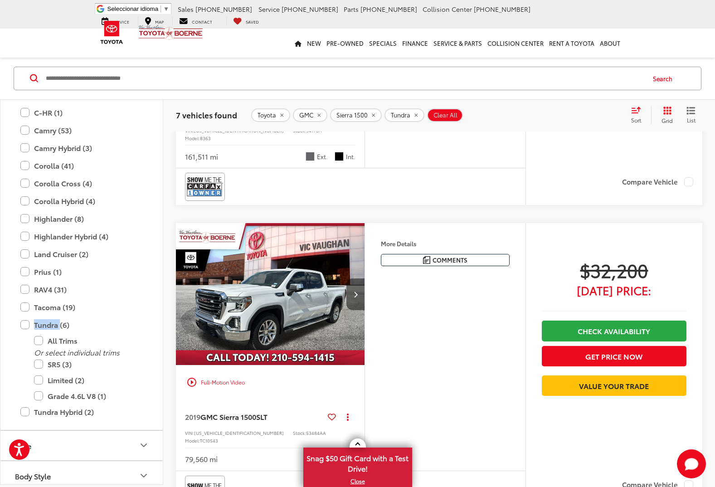
click at [352, 278] on button "Next image" at bounding box center [355, 294] width 18 height 32
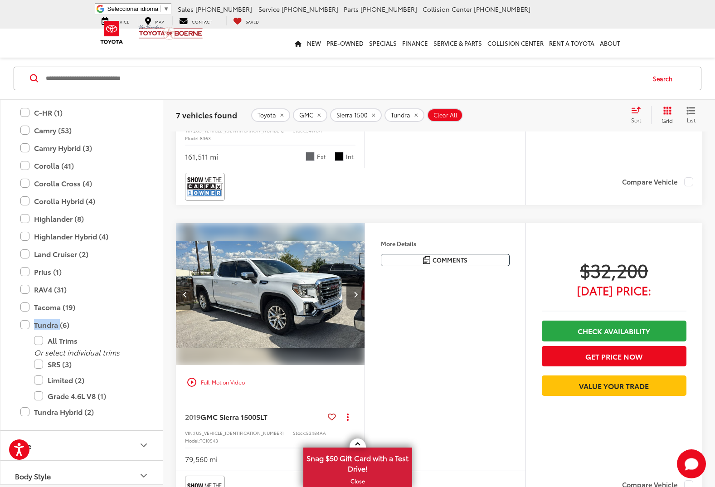
click at [352, 278] on button "Next image" at bounding box center [355, 294] width 18 height 32
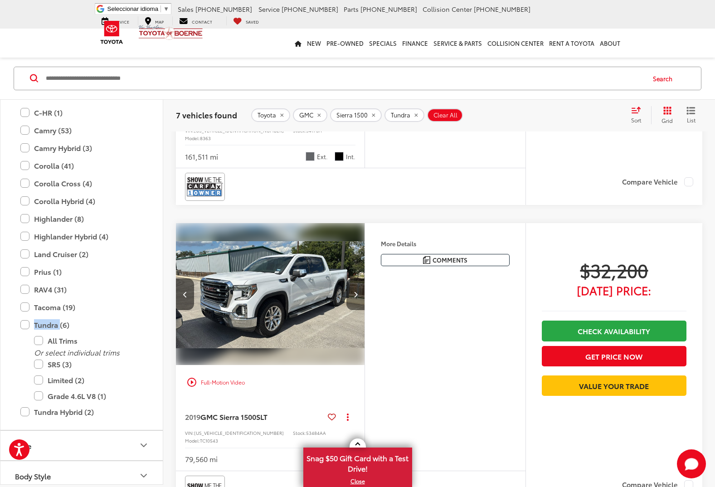
click at [352, 278] on button "Next image" at bounding box center [355, 294] width 18 height 32
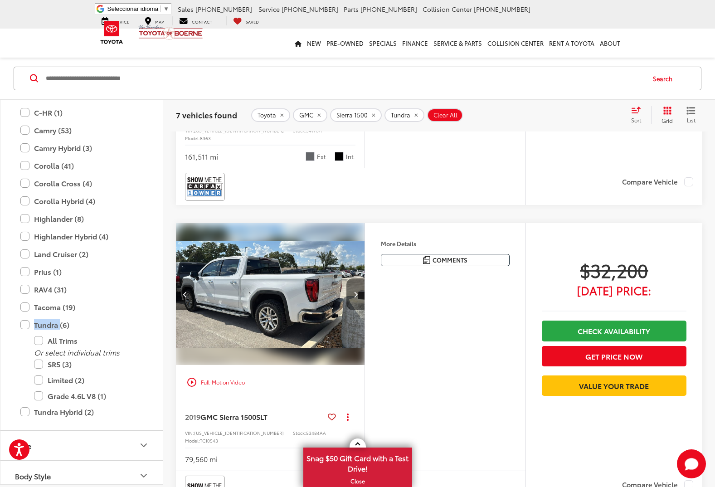
click at [352, 278] on button "Next image" at bounding box center [355, 294] width 18 height 32
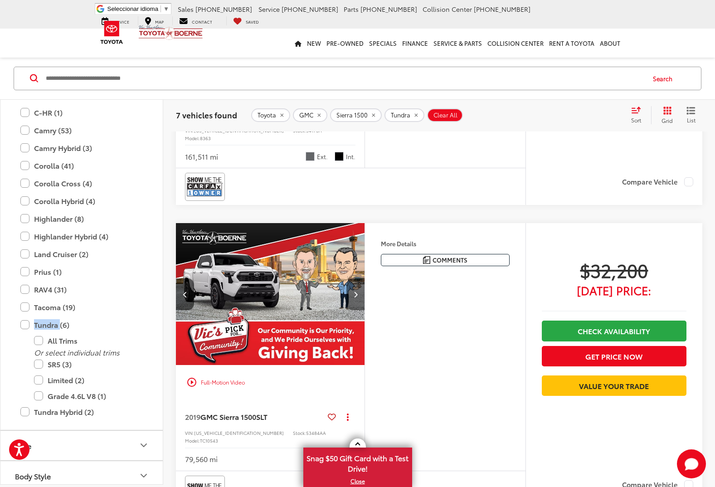
click at [352, 278] on button "Next image" at bounding box center [355, 294] width 18 height 32
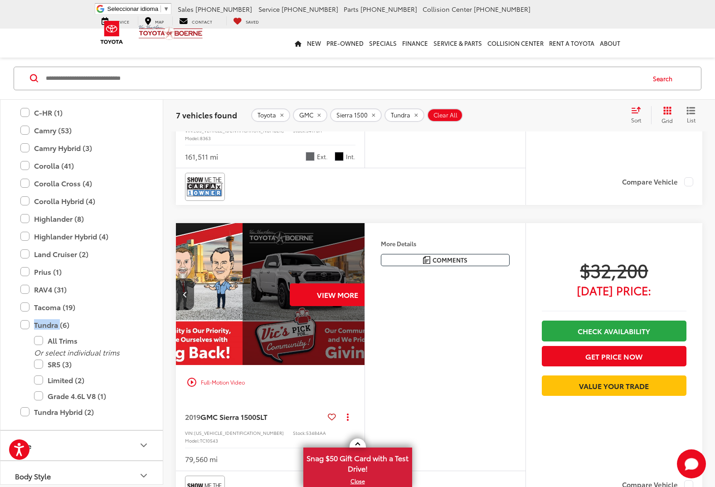
scroll to position [0, 951]
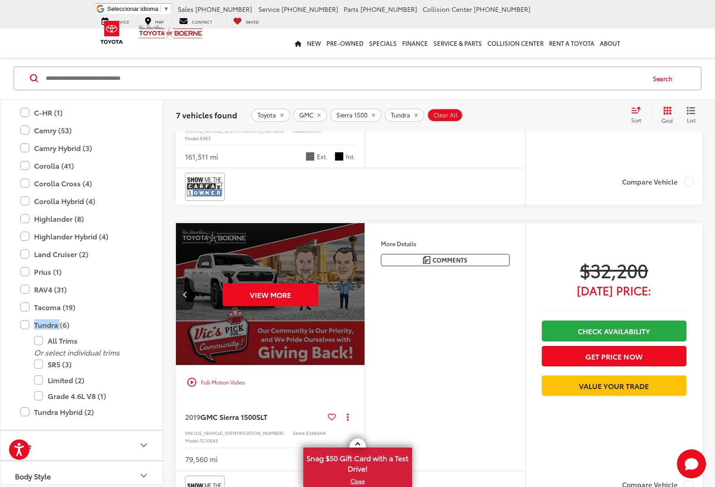
click at [352, 274] on div "View More" at bounding box center [270, 294] width 190 height 142
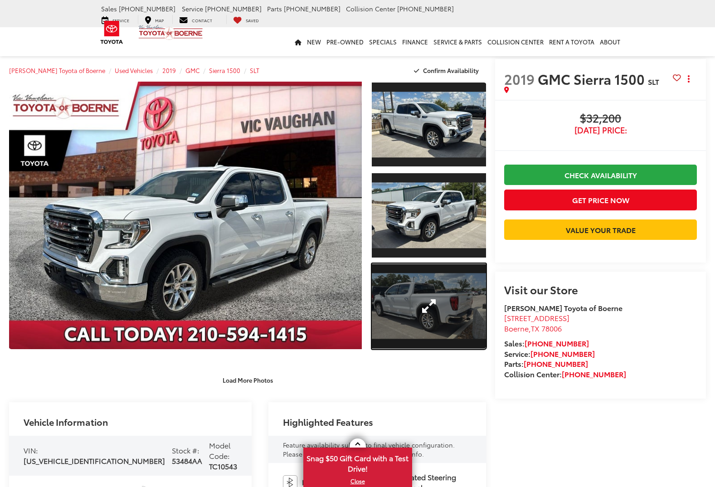
click at [429, 302] on link "Expand Photo 3" at bounding box center [429, 306] width 114 height 86
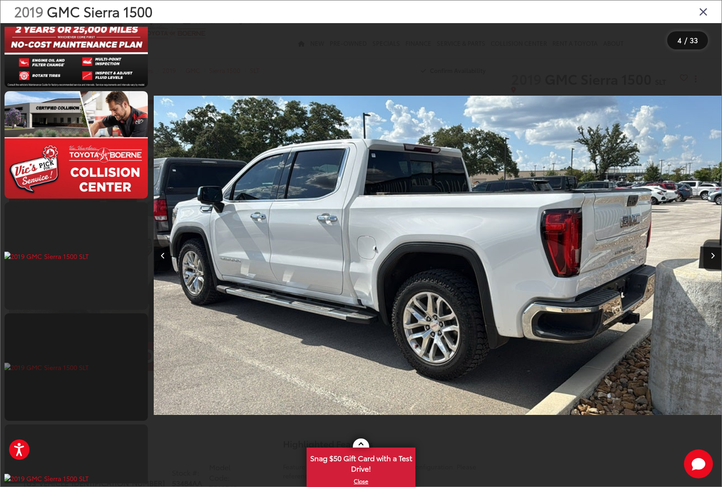
scroll to position [2183, 0]
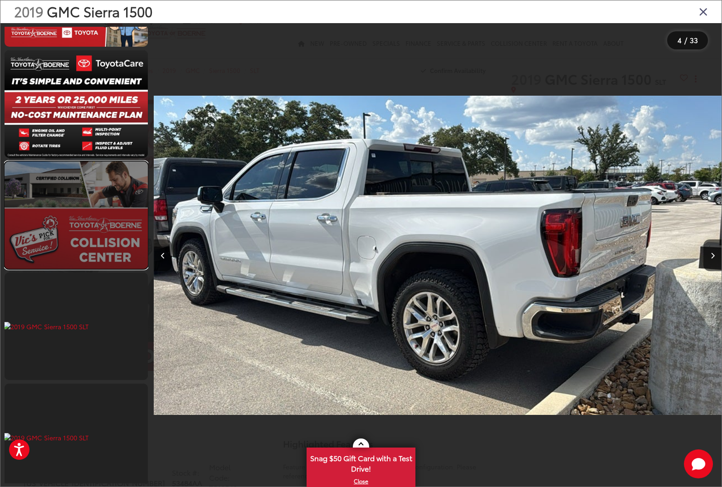
click at [100, 177] on link at bounding box center [76, 214] width 143 height 107
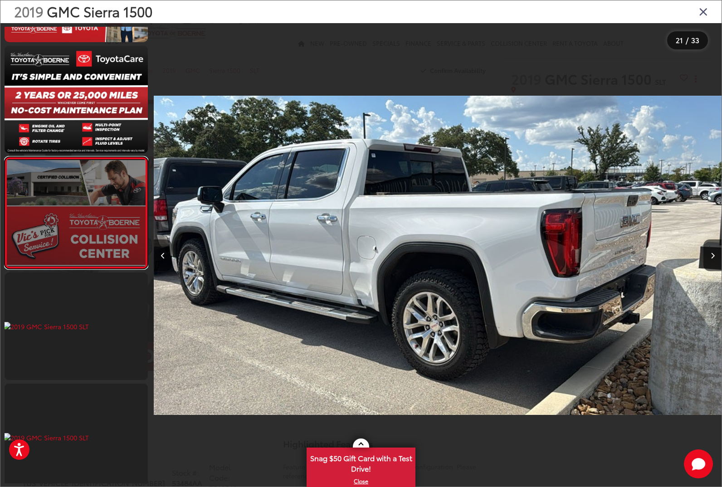
scroll to position [2076, 0]
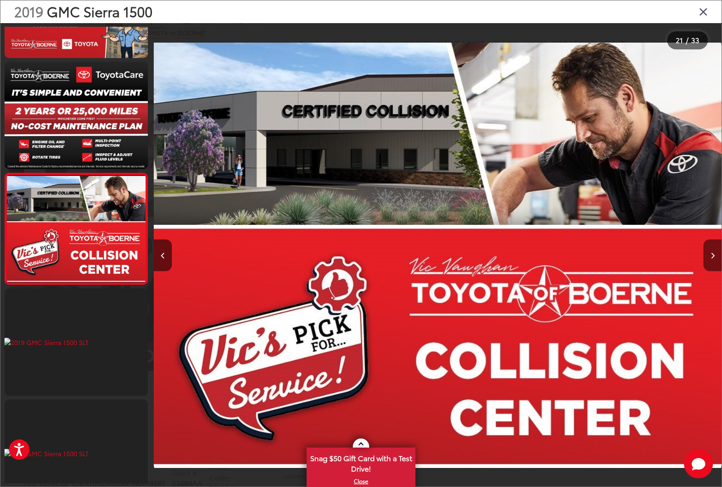
click at [712, 256] on icon "Next image" at bounding box center [713, 256] width 4 height 6
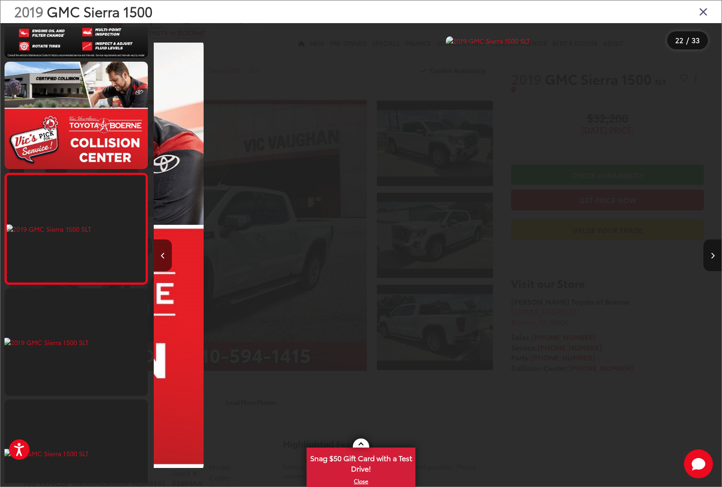
scroll to position [0, 11922]
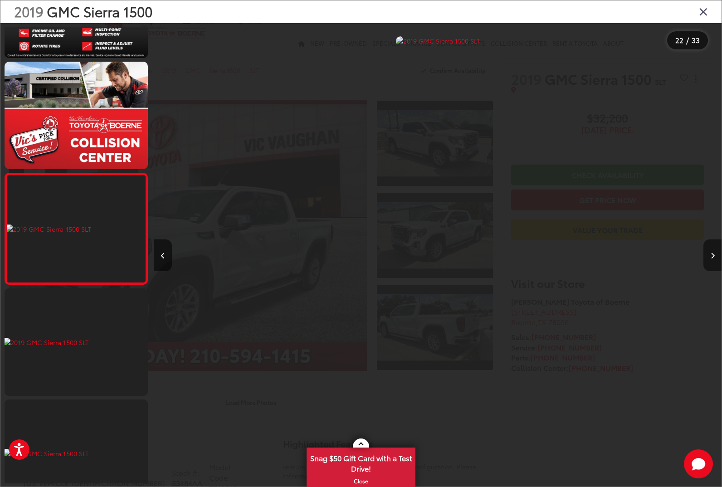
click at [712, 256] on icon "Next image" at bounding box center [713, 256] width 4 height 6
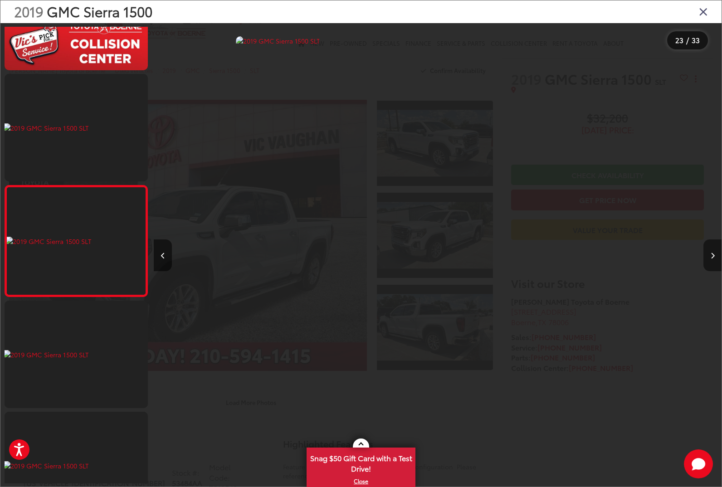
scroll to position [2298, 0]
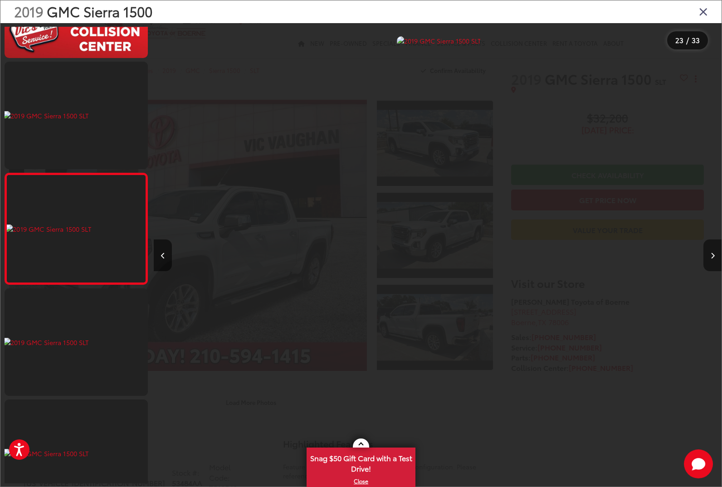
click at [712, 256] on icon "Next image" at bounding box center [713, 256] width 4 height 6
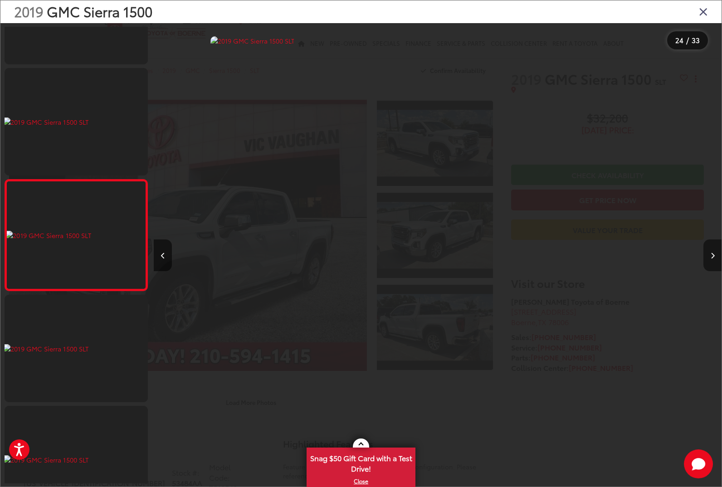
scroll to position [2410, 0]
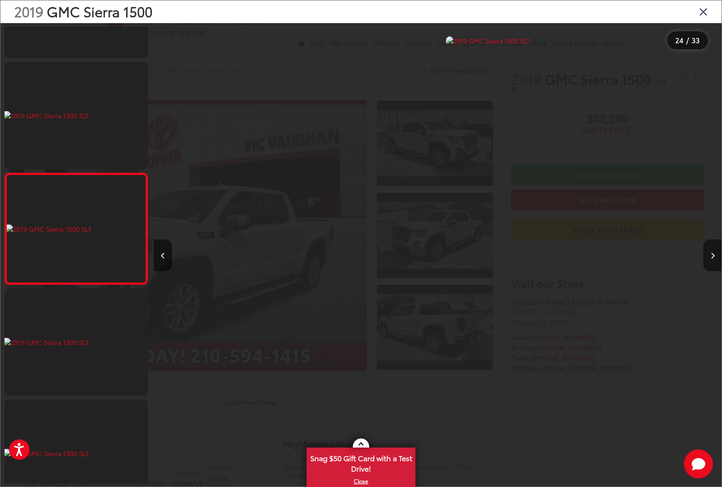
click at [712, 256] on icon "Next image" at bounding box center [713, 256] width 4 height 6
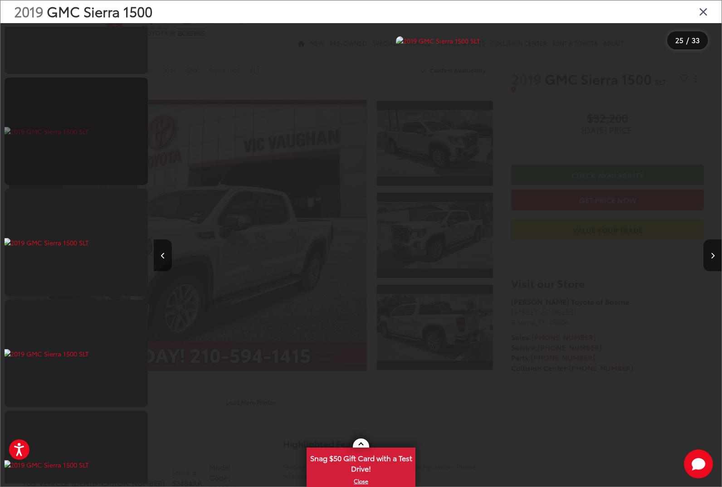
scroll to position [3211, 0]
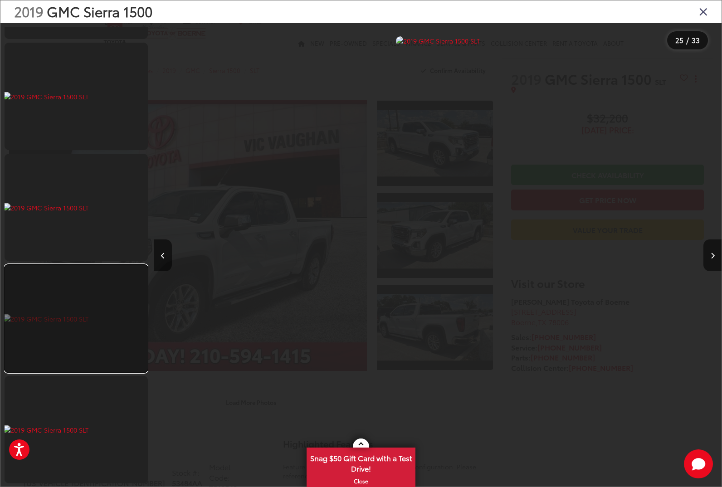
click at [89, 283] on link at bounding box center [76, 318] width 143 height 107
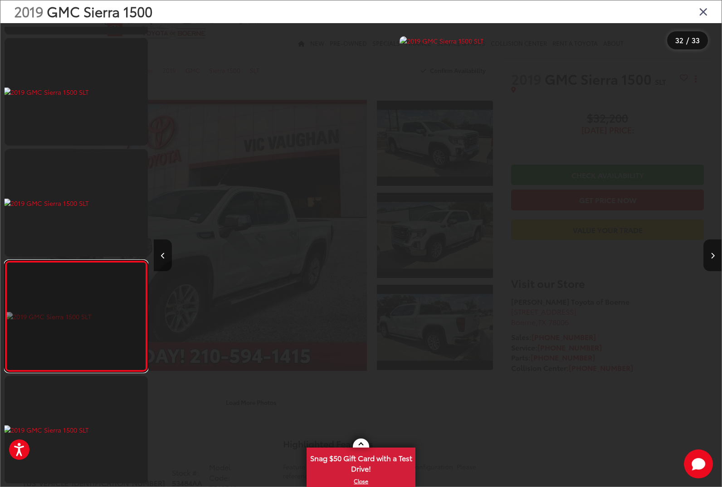
scroll to position [0, 17599]
click at [370, 301] on div "2019 GMC Sierra 1500 SLT 31" at bounding box center [438, 255] width 568 height 438
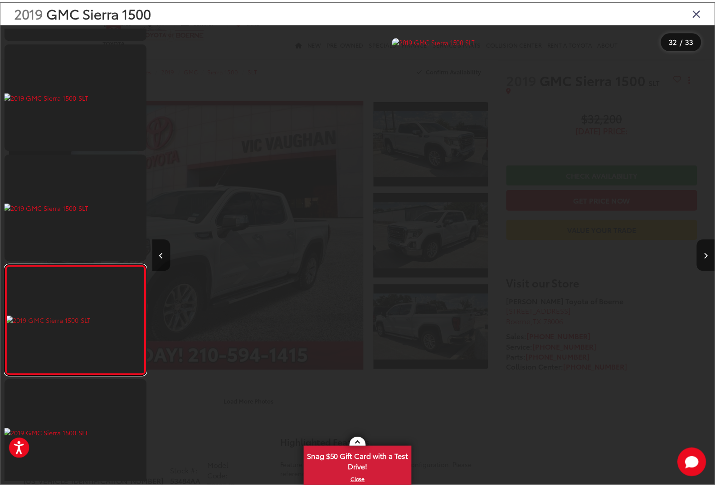
scroll to position [0, 0]
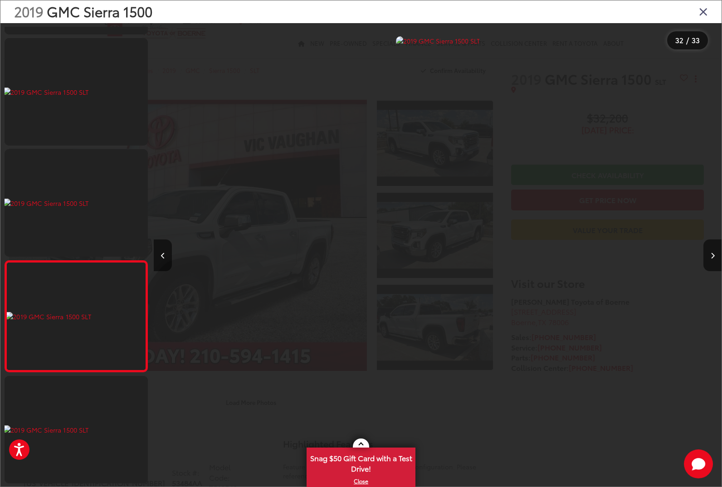
click at [708, 12] on div "2019 GMC Sierra 1500" at bounding box center [360, 11] width 721 height 23
click at [705, 11] on icon "Close gallery" at bounding box center [703, 11] width 9 height 12
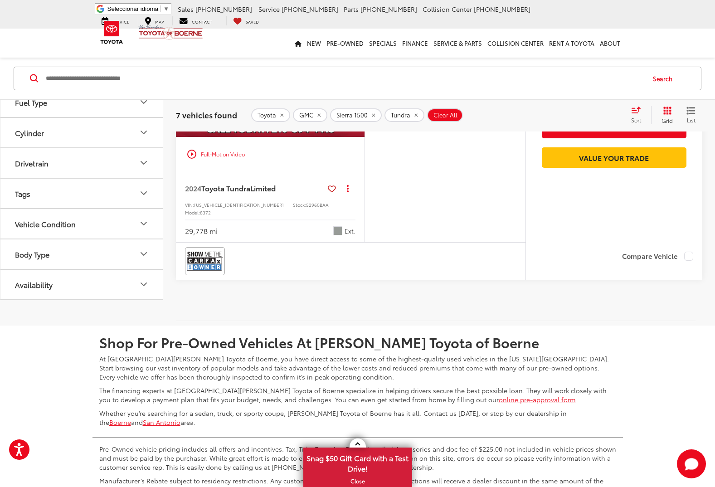
scroll to position [1885, 0]
